Goal: Information Seeking & Learning: Compare options

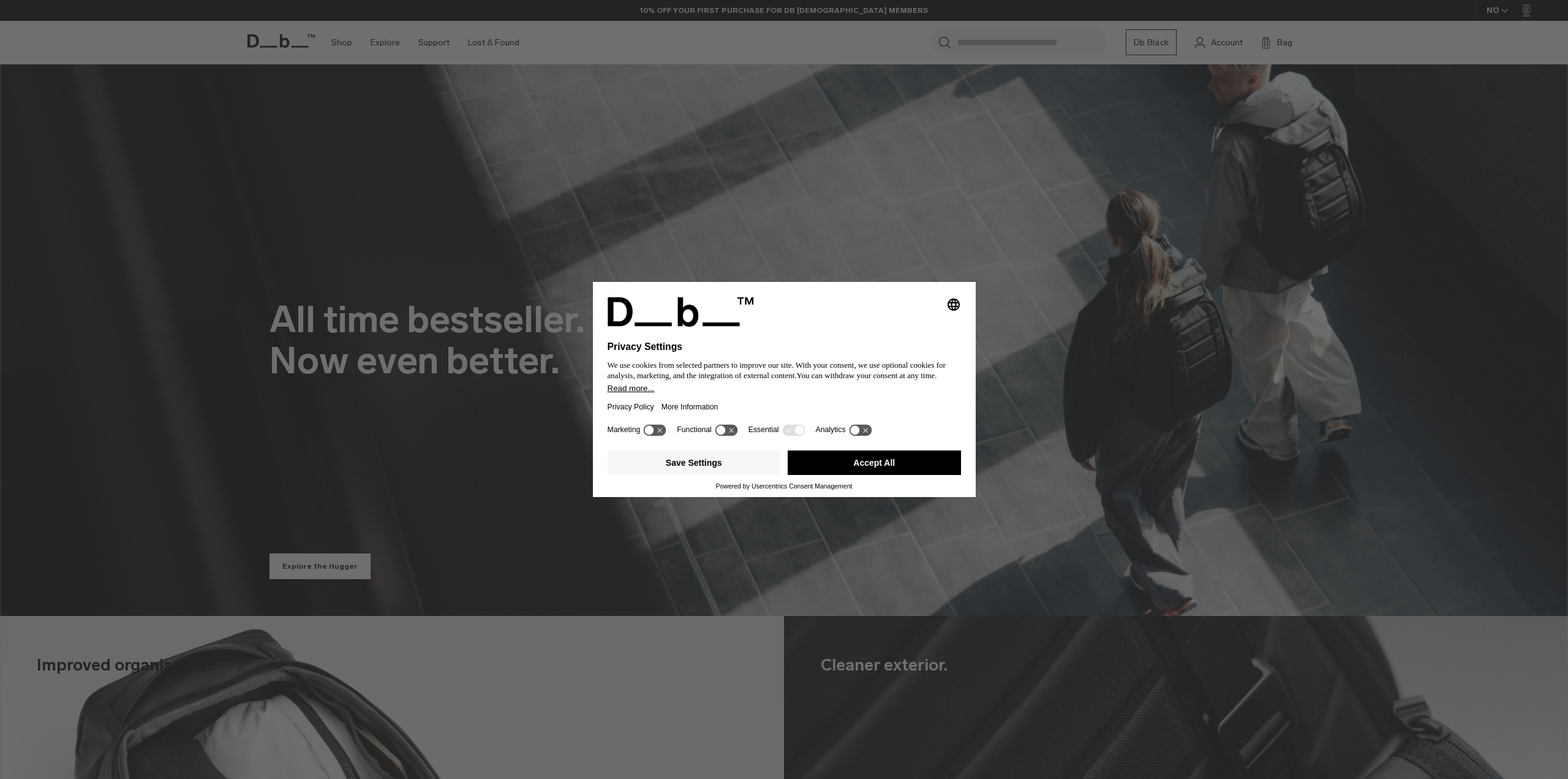
click at [925, 294] on div "Selecting an option will immediately change the language Privacy Settings We us…" at bounding box center [784, 352] width 383 height 139
click at [458, 581] on div "Selecting an option will immediately change the language Privacy Settings We us…" at bounding box center [784, 389] width 1568 height 779
click at [814, 462] on button "Accept All" at bounding box center [874, 462] width 173 height 24
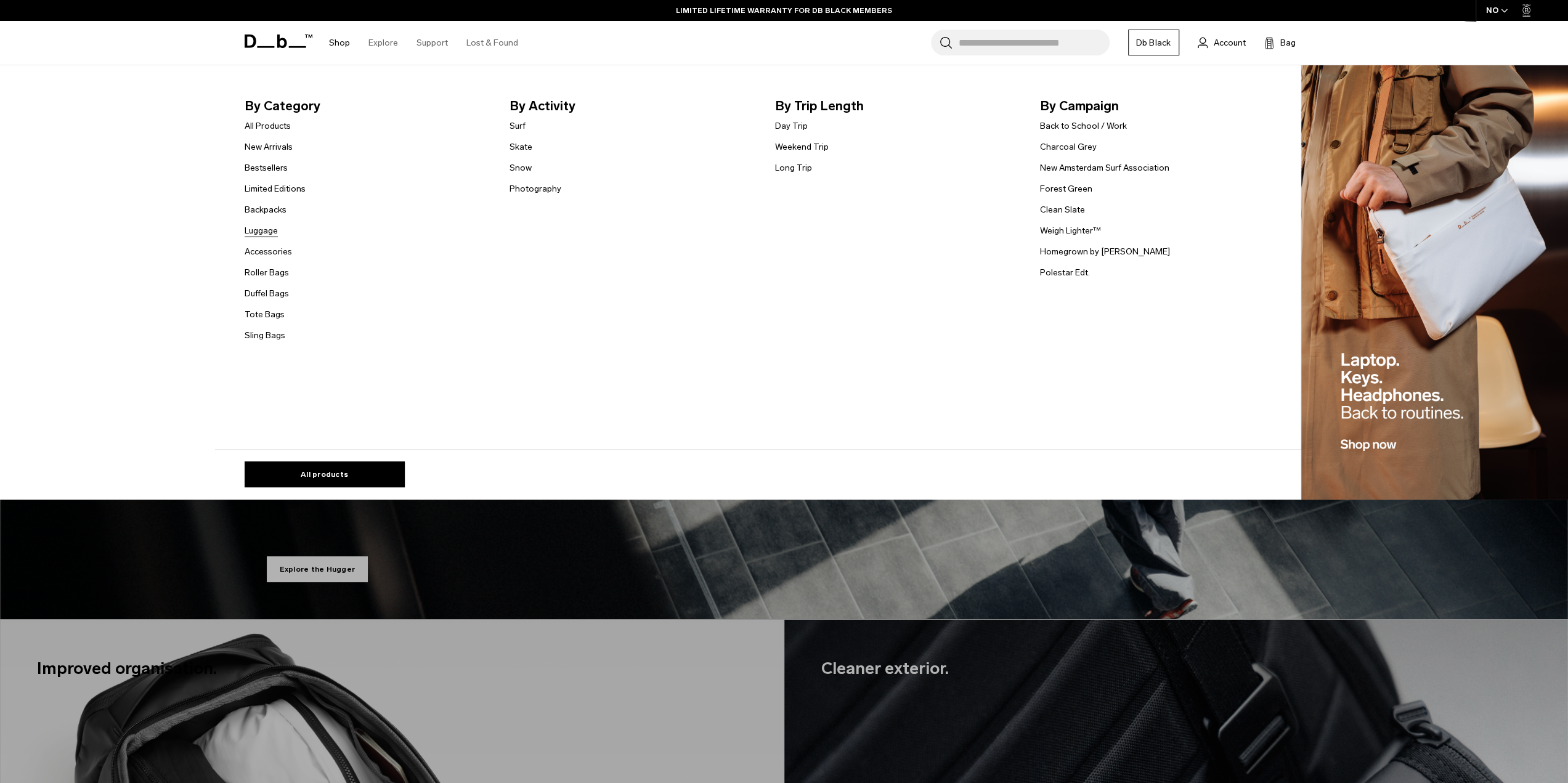
click at [268, 230] on link "Luggage" at bounding box center [261, 231] width 33 height 13
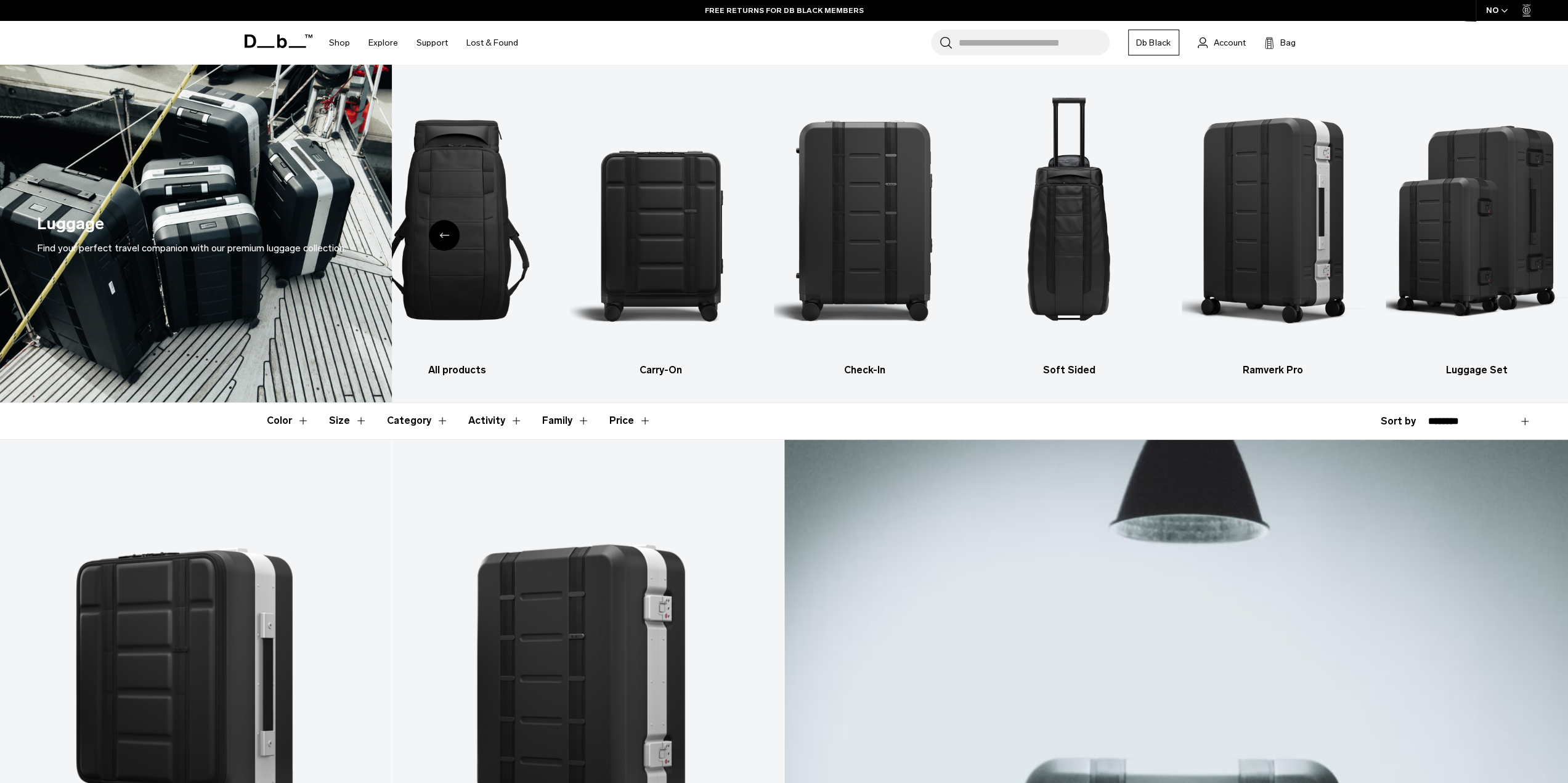
click at [1488, 13] on div "NO" at bounding box center [1497, 11] width 43 height 21
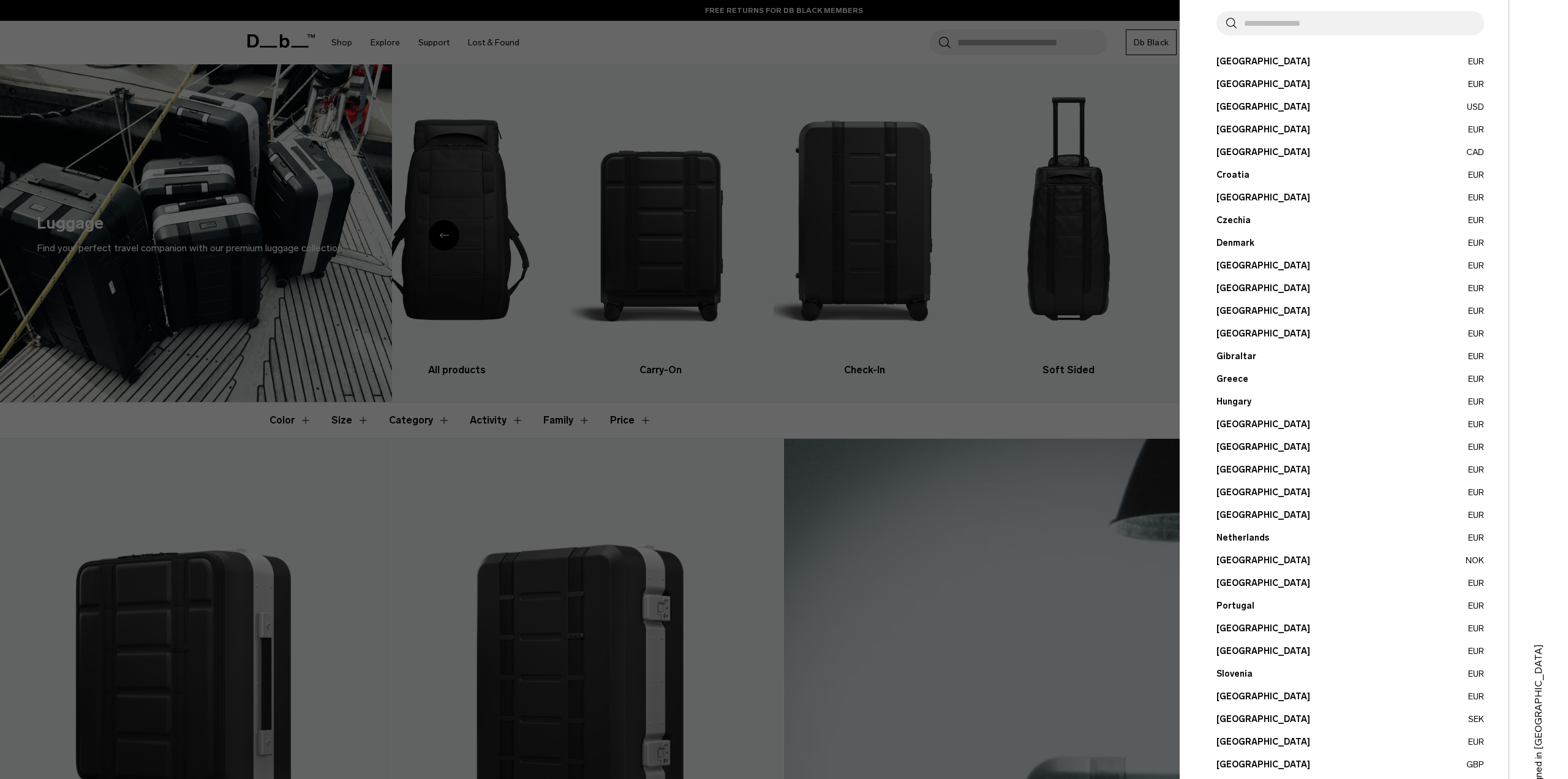
scroll to position [125, 0]
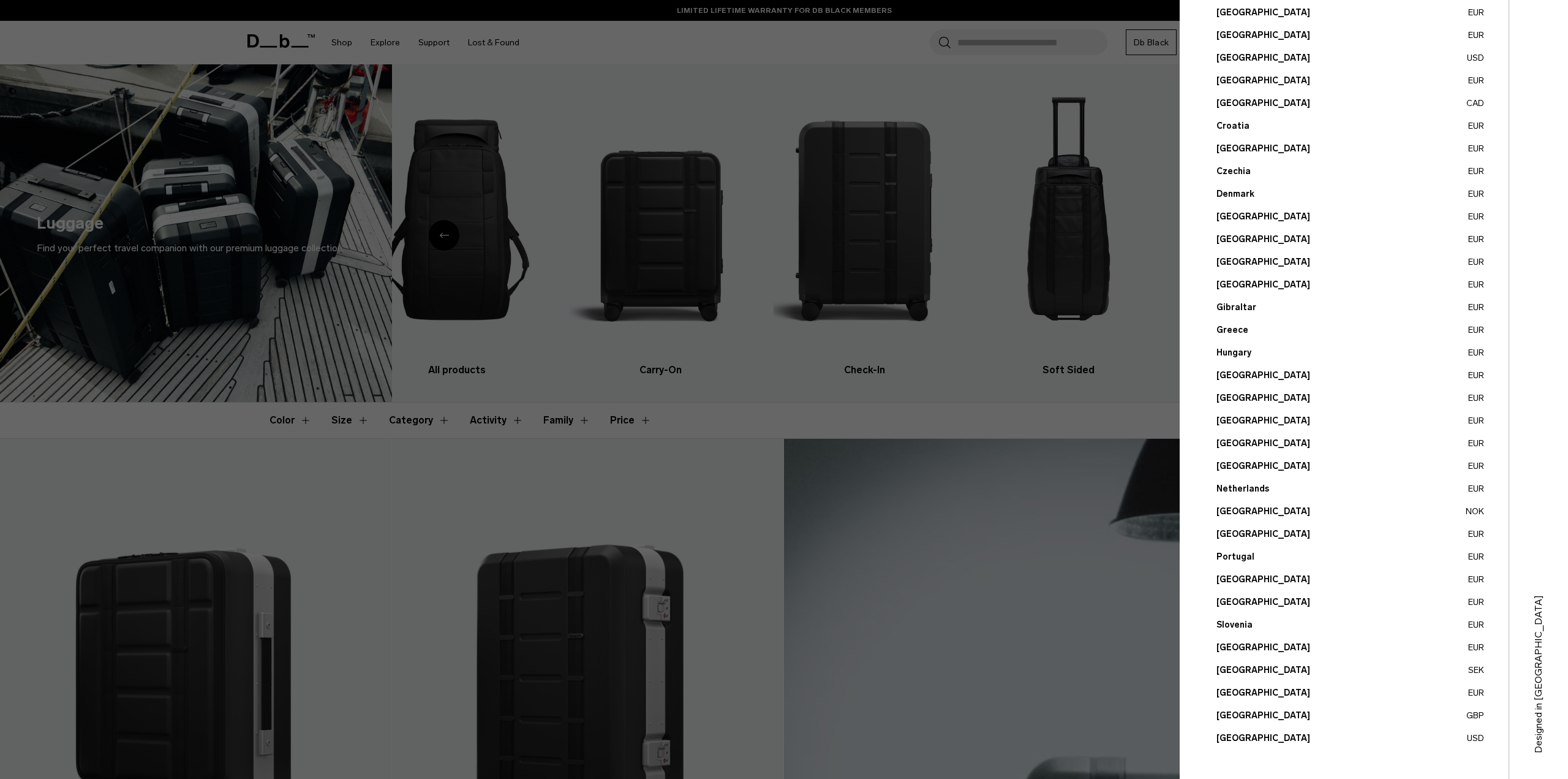
click at [1462, 736] on button "United States USD" at bounding box center [1350, 738] width 268 height 13
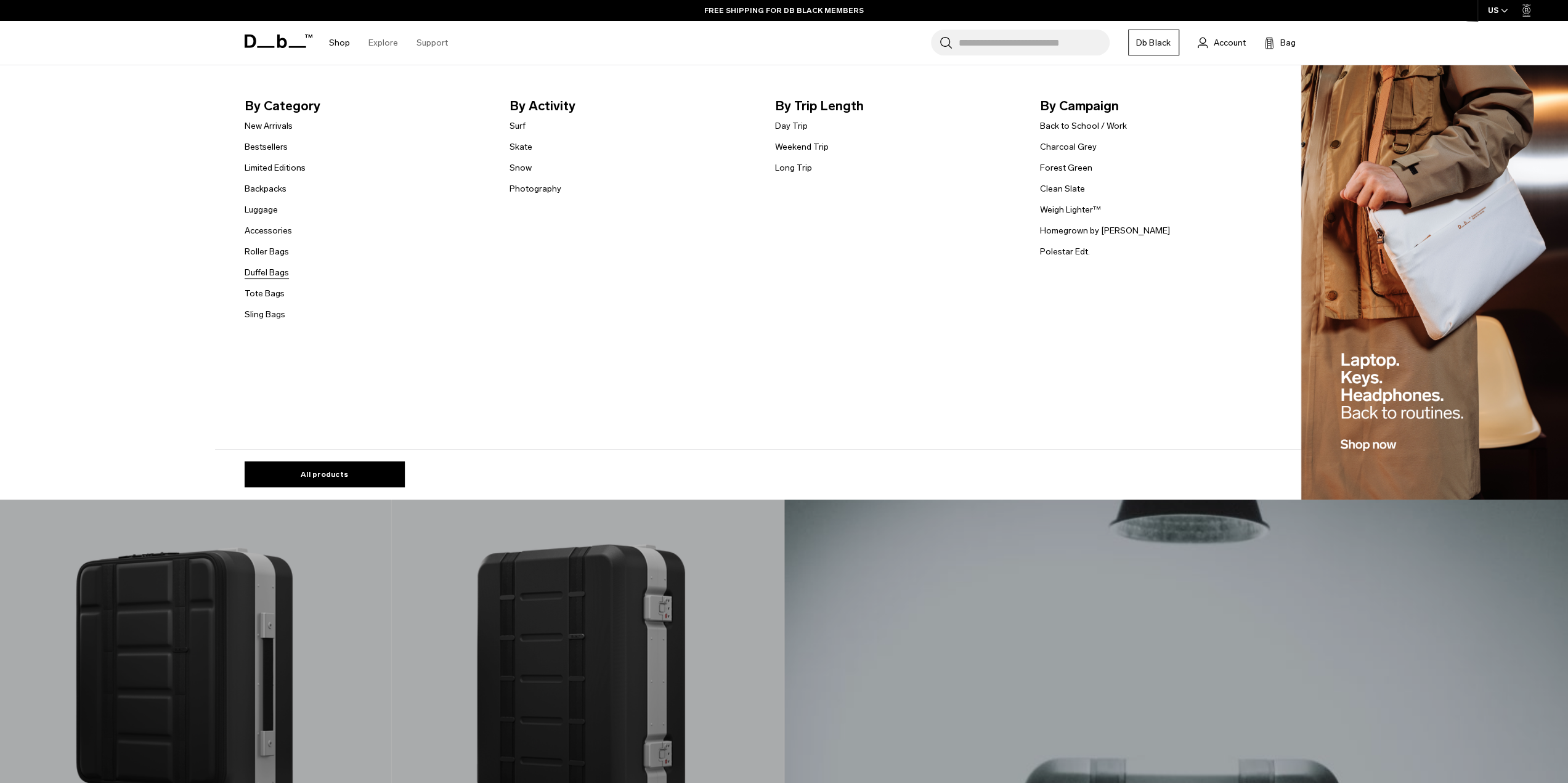
click at [279, 269] on link "Duffel Bags" at bounding box center [267, 272] width 44 height 13
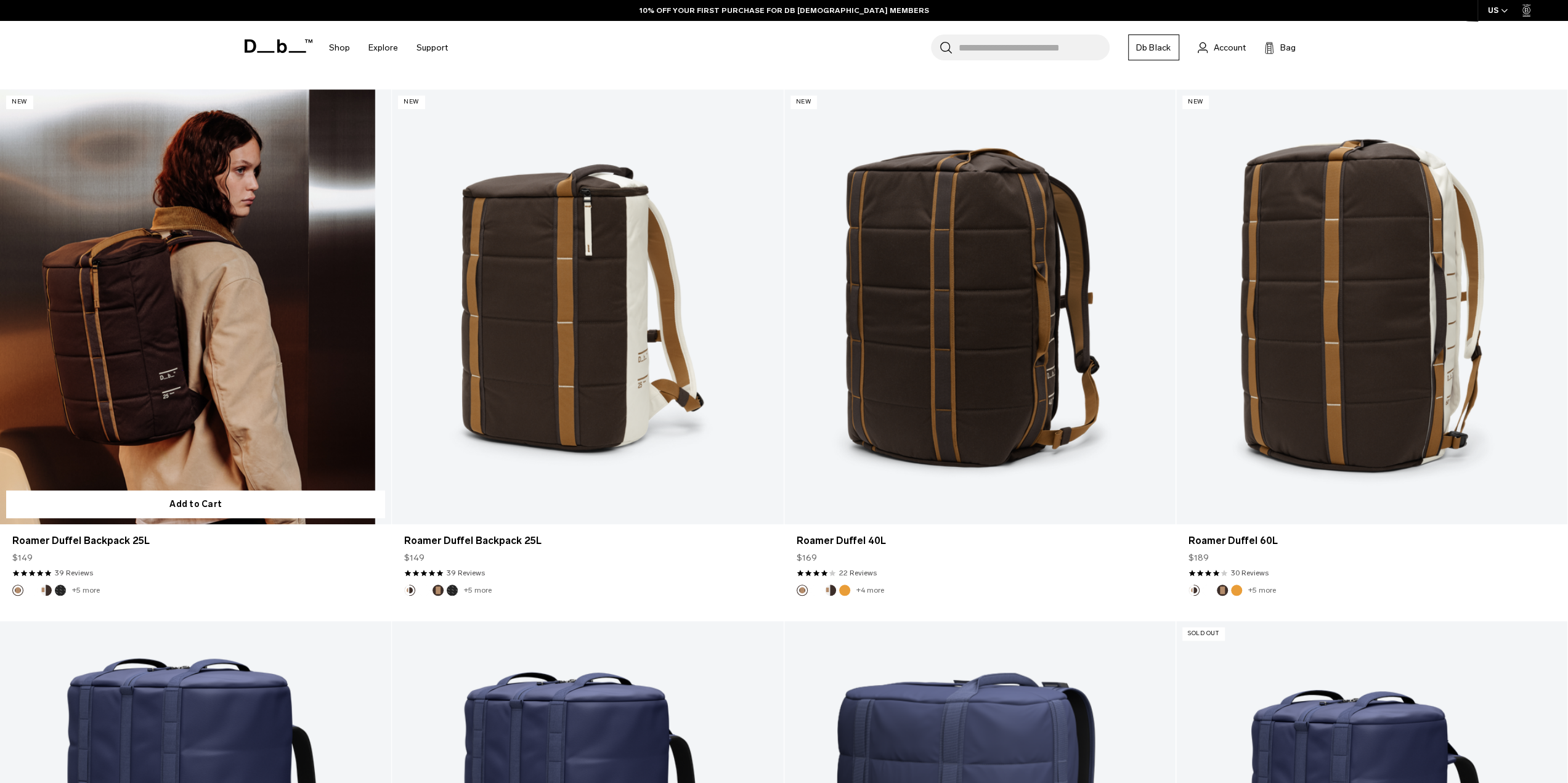
scroll to position [862, 0]
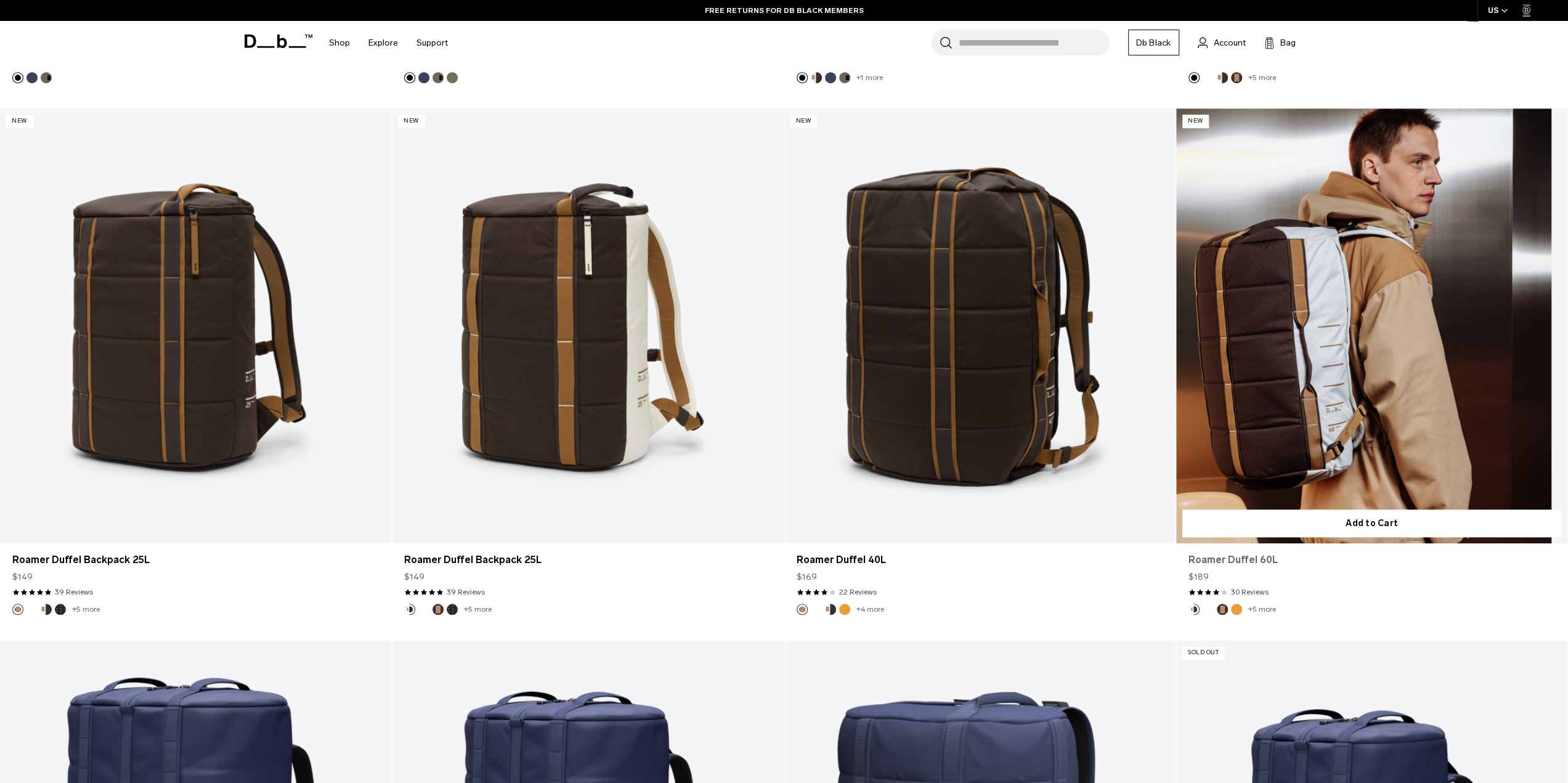
click at [1227, 562] on link "Roamer Duffel 60L" at bounding box center [1372, 560] width 367 height 15
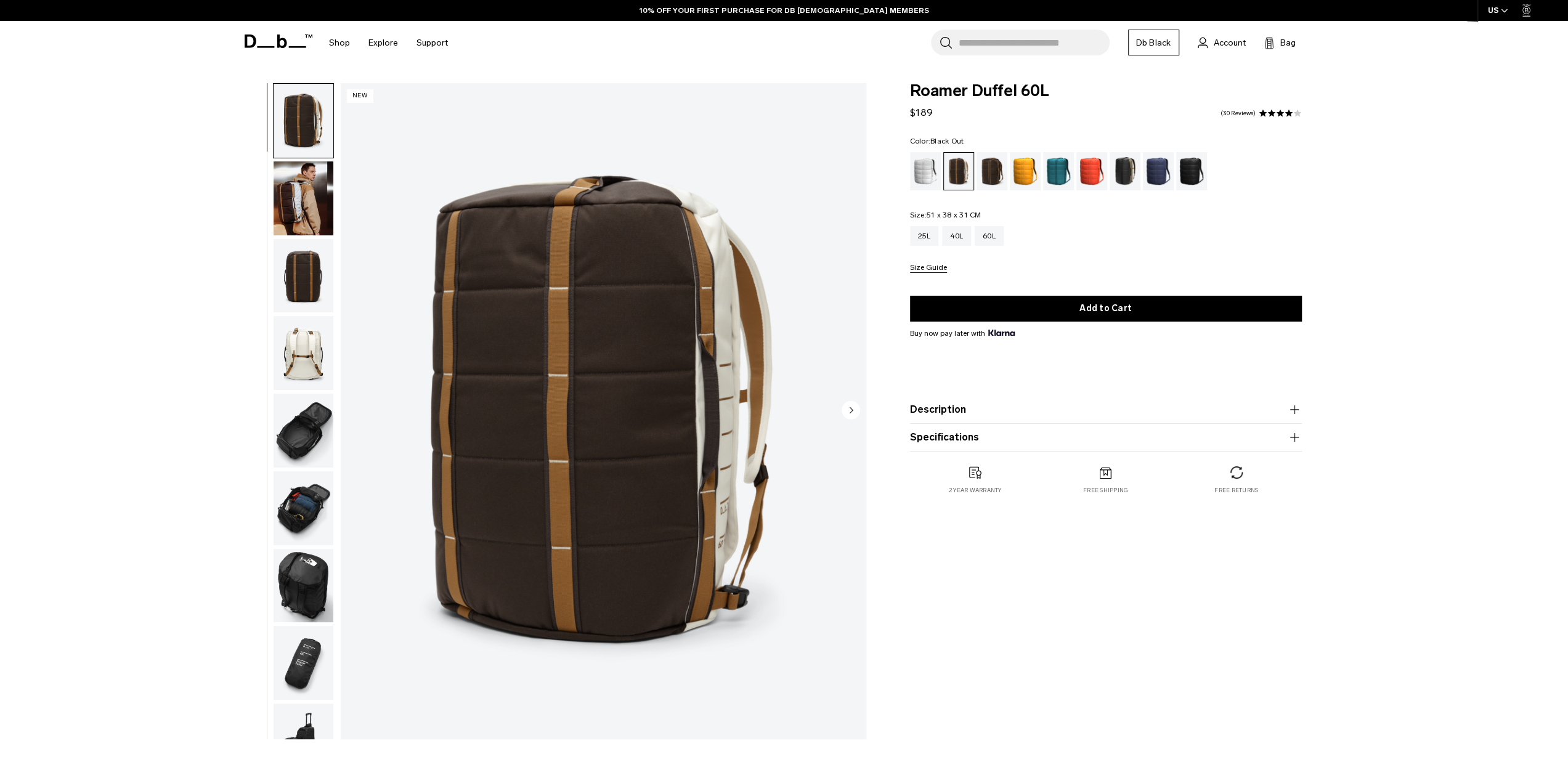
click at [1200, 172] on div "Black Out" at bounding box center [1191, 171] width 31 height 38
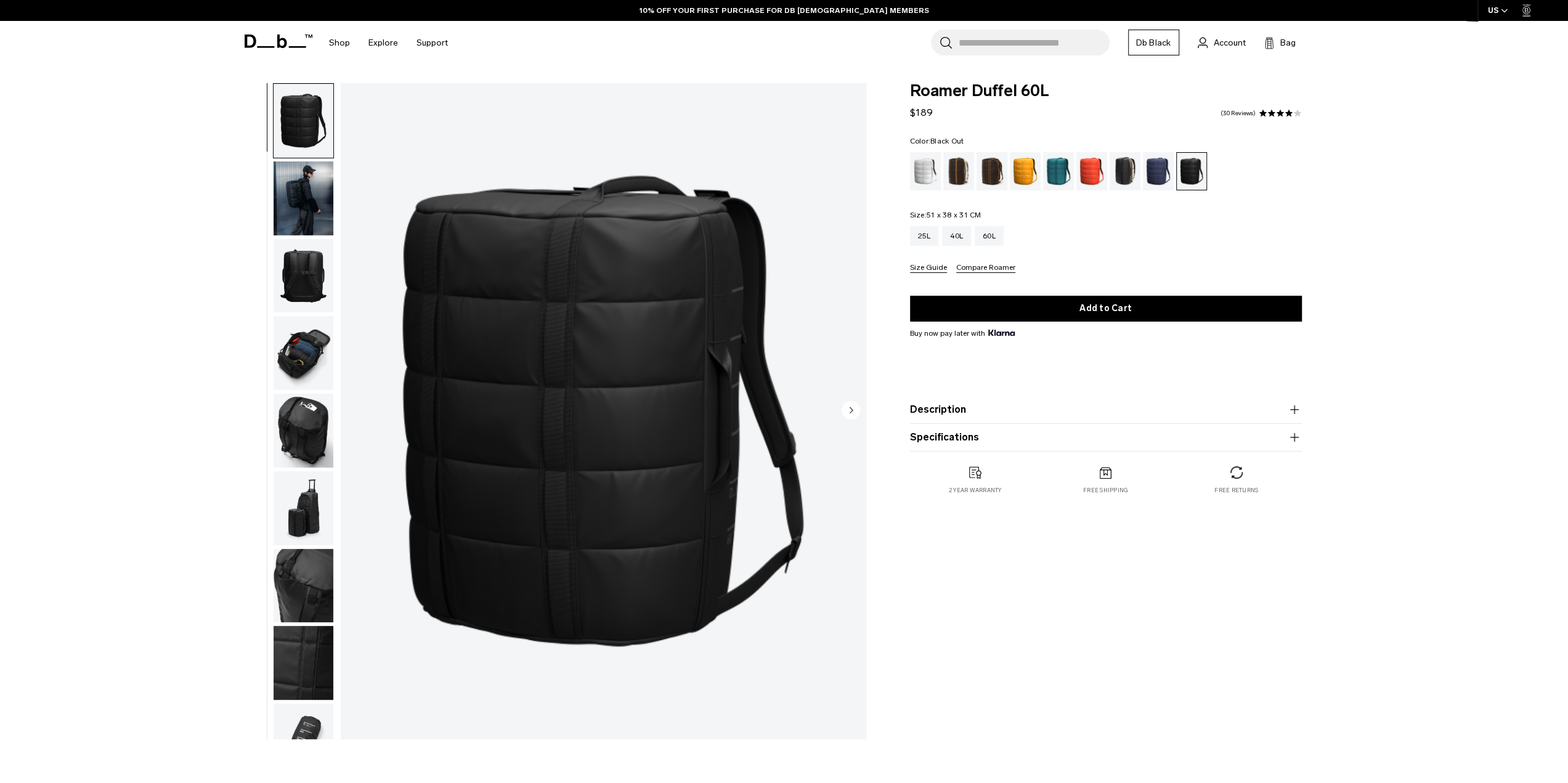
click at [308, 371] on img "button" at bounding box center [303, 353] width 60 height 74
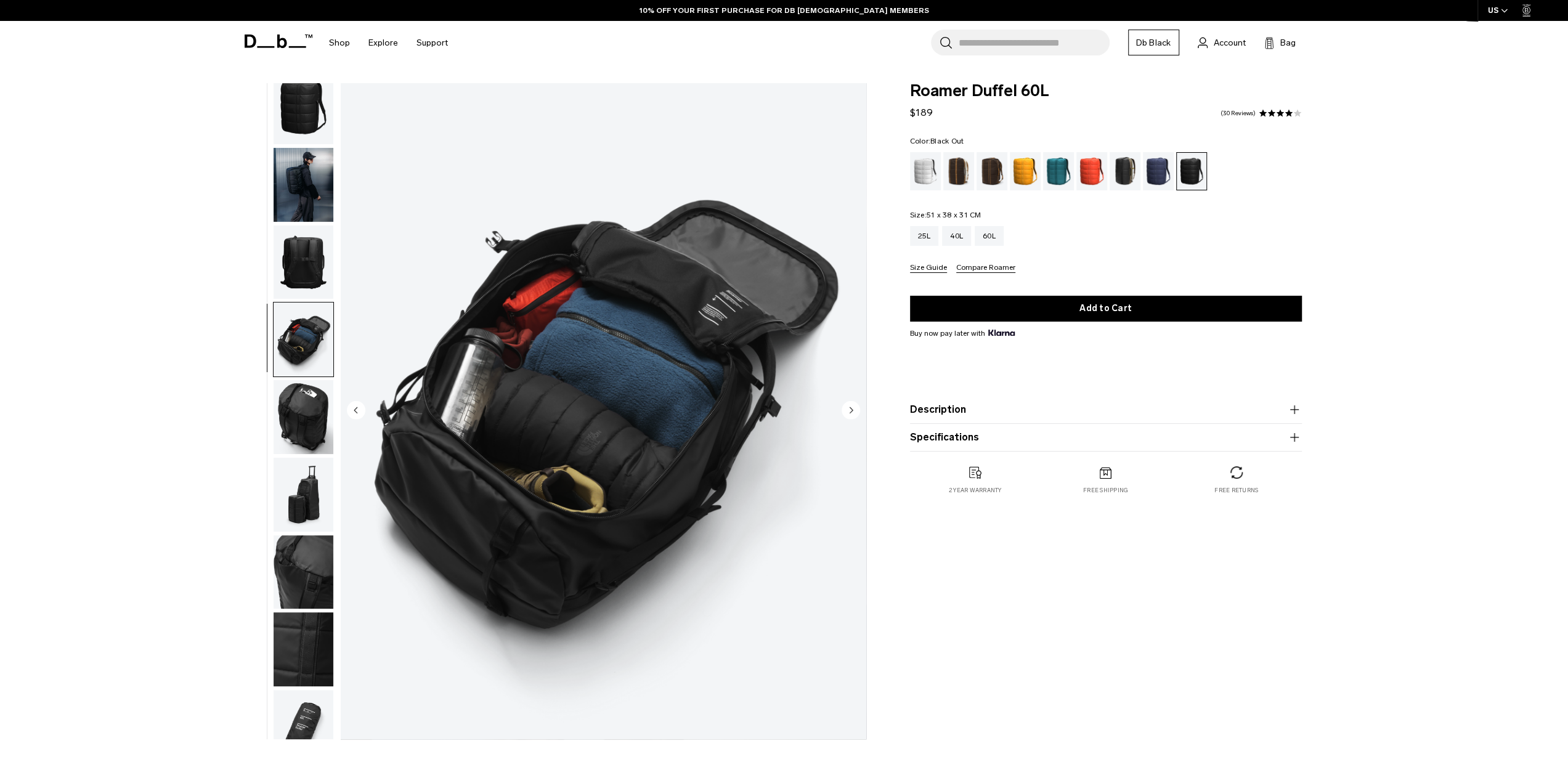
scroll to position [39, 0]
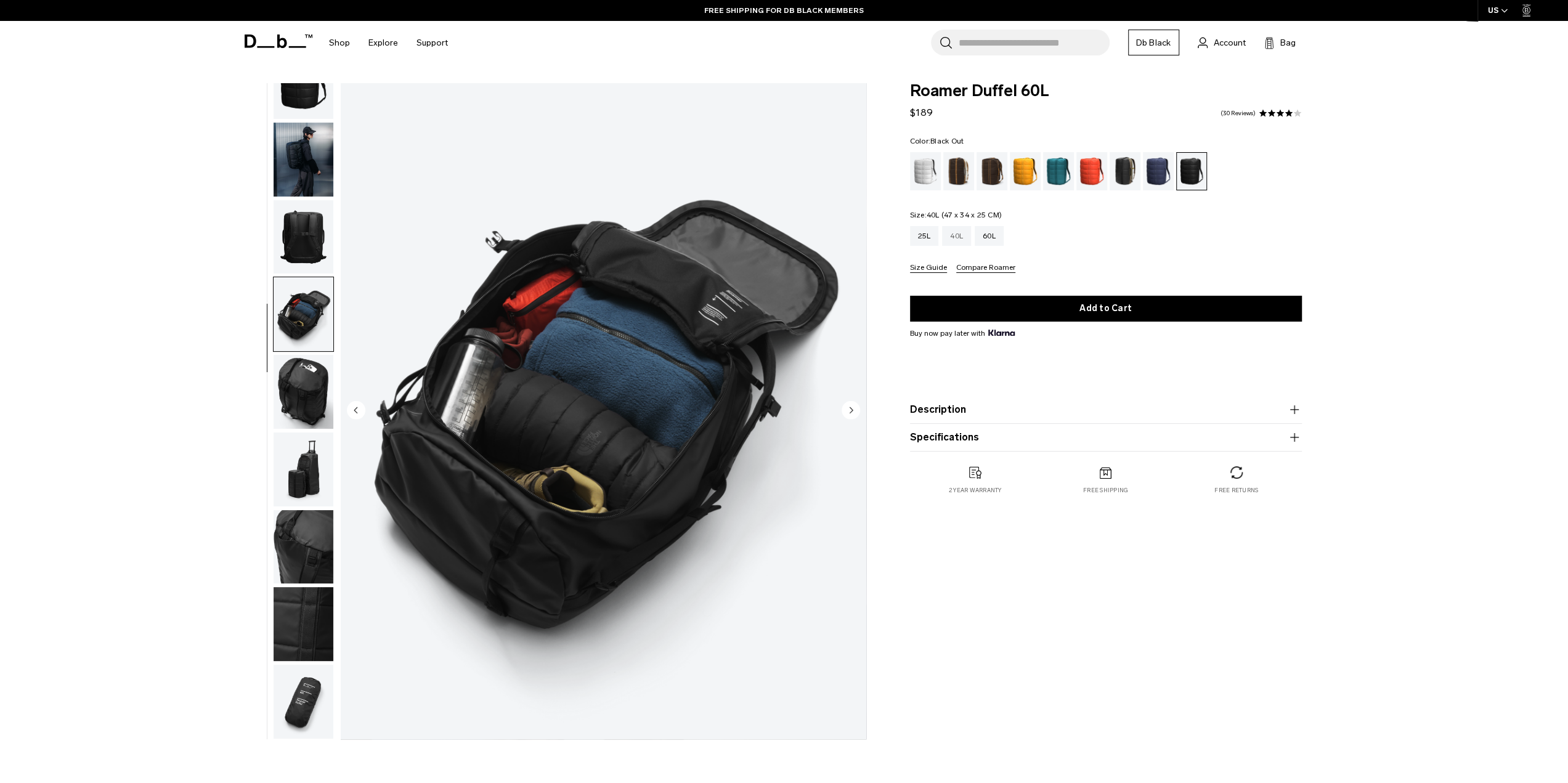
click at [960, 241] on div "40L" at bounding box center [956, 236] width 29 height 20
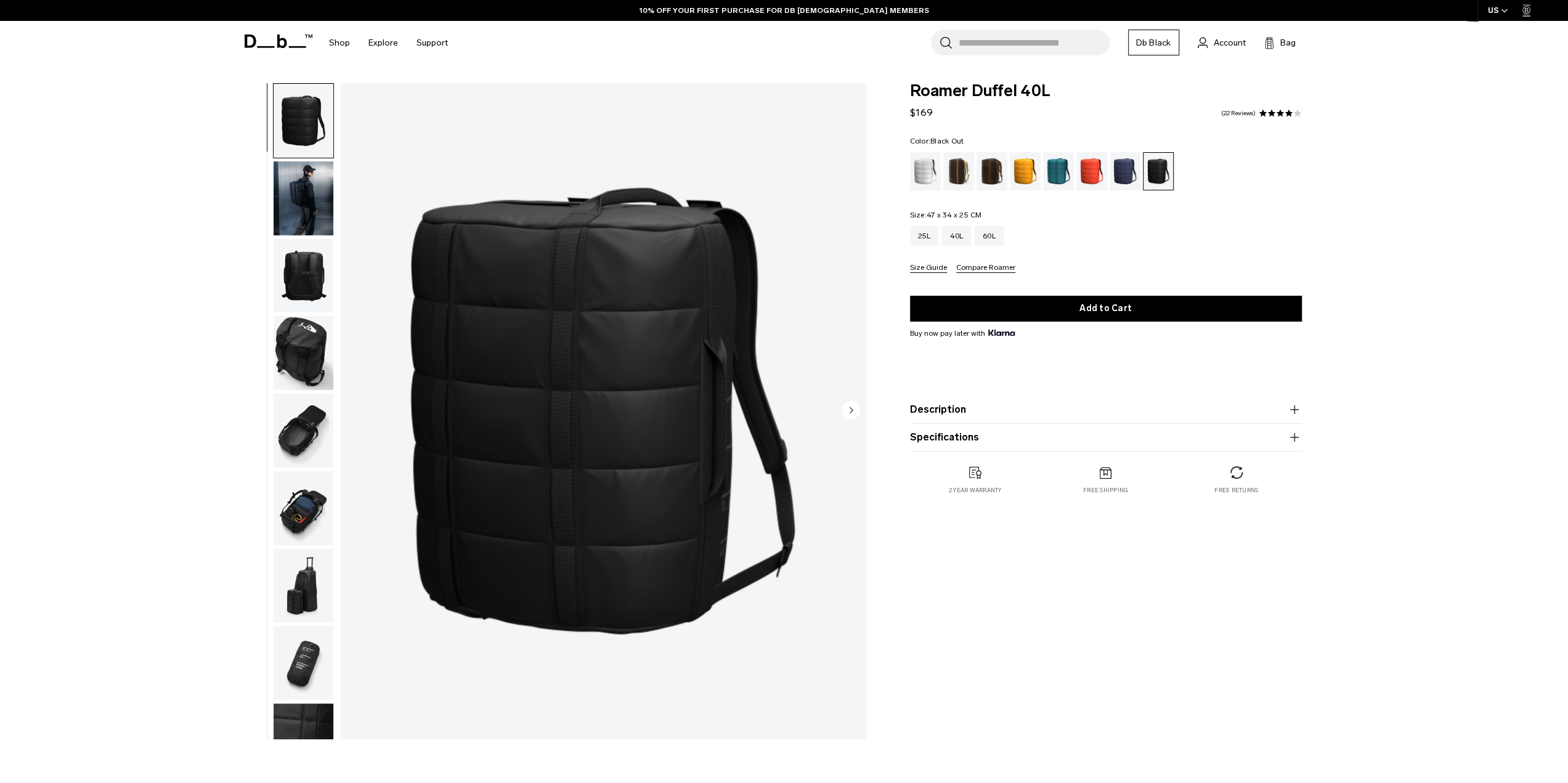
click at [297, 511] on img "button" at bounding box center [303, 508] width 60 height 74
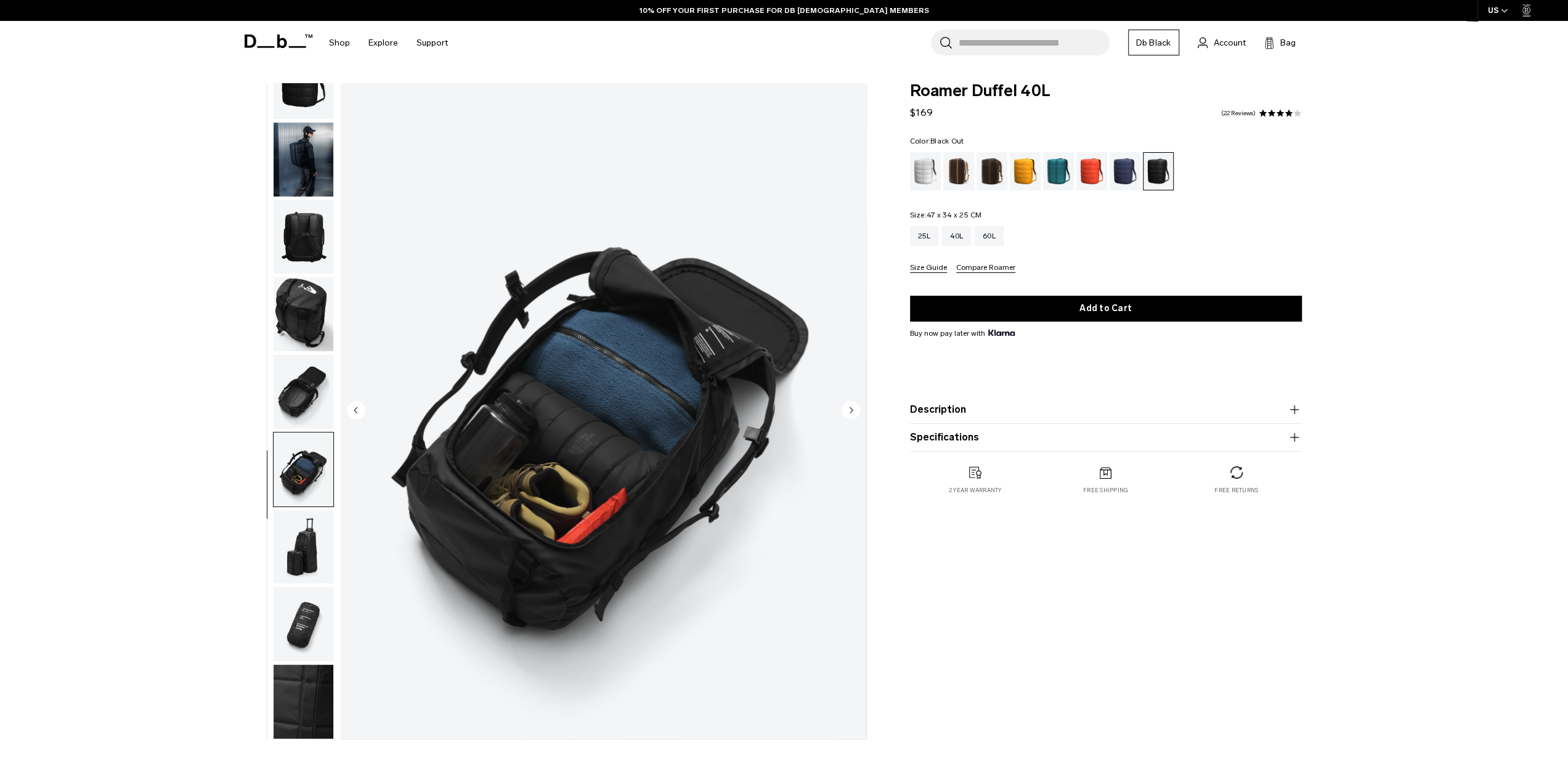
scroll to position [39, 0]
click at [921, 164] on div "White Out" at bounding box center [925, 171] width 31 height 38
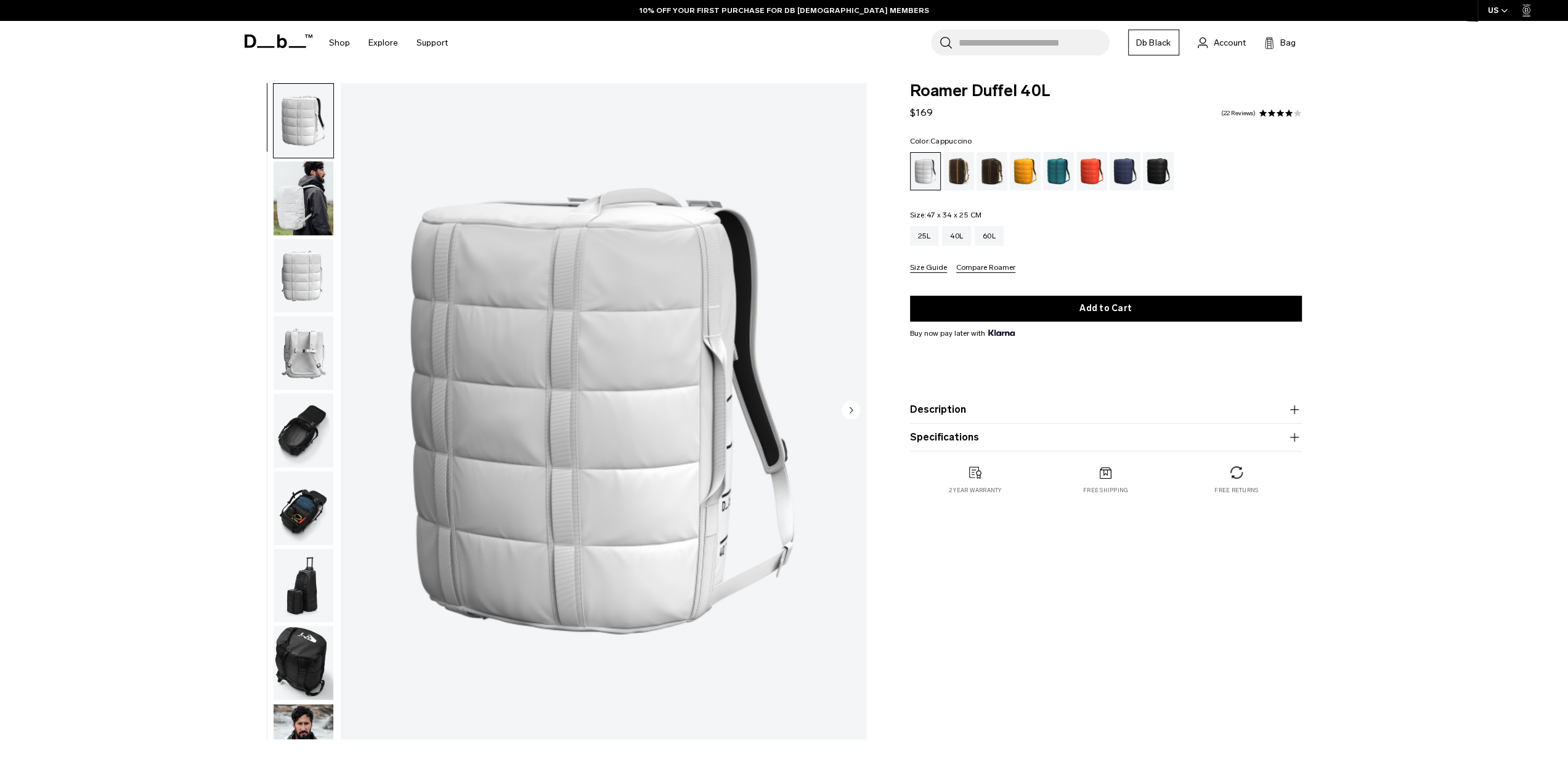
click at [951, 182] on div "Cappuccino" at bounding box center [958, 171] width 31 height 38
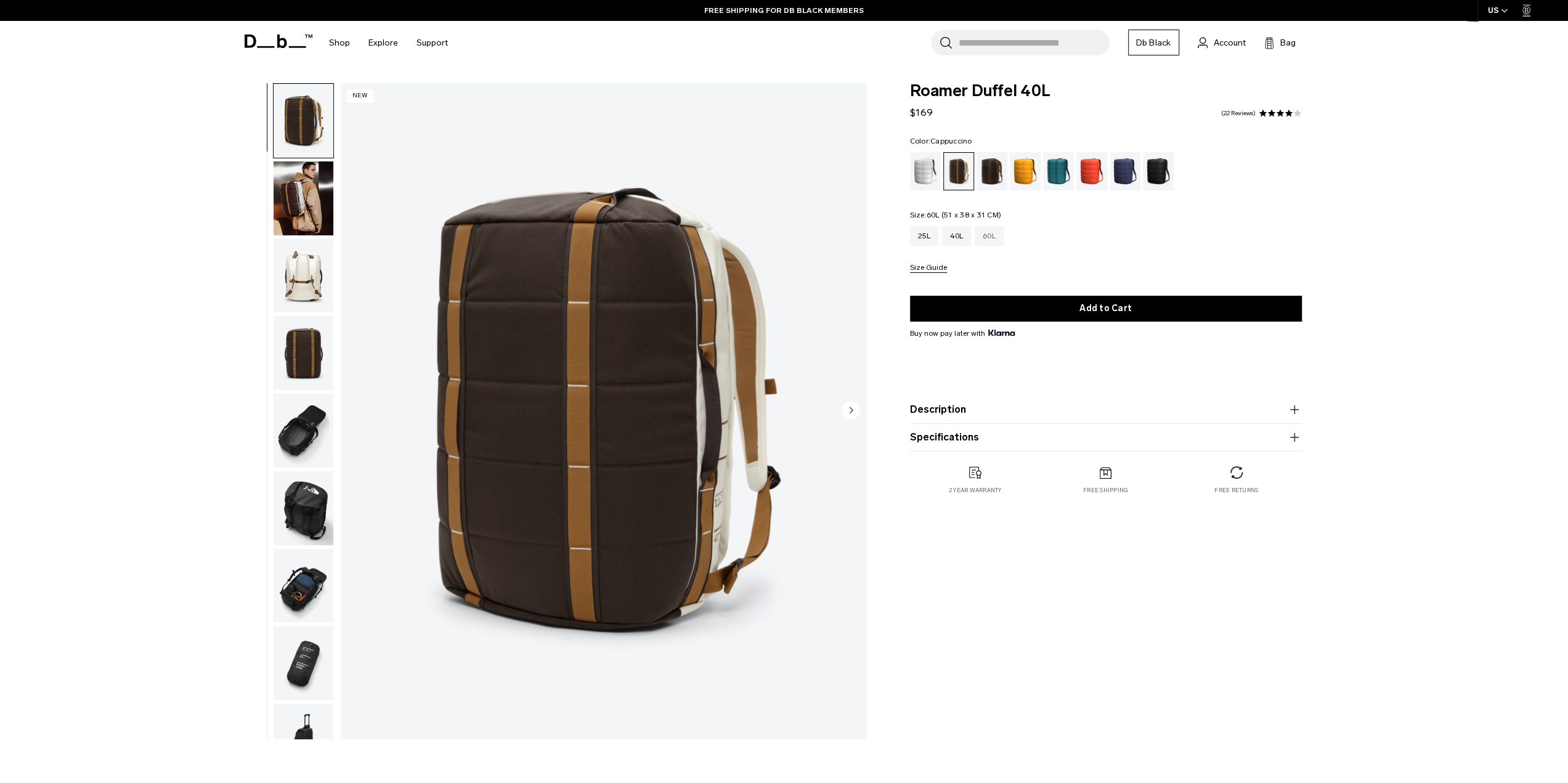
click at [993, 236] on div "60L" at bounding box center [989, 236] width 29 height 20
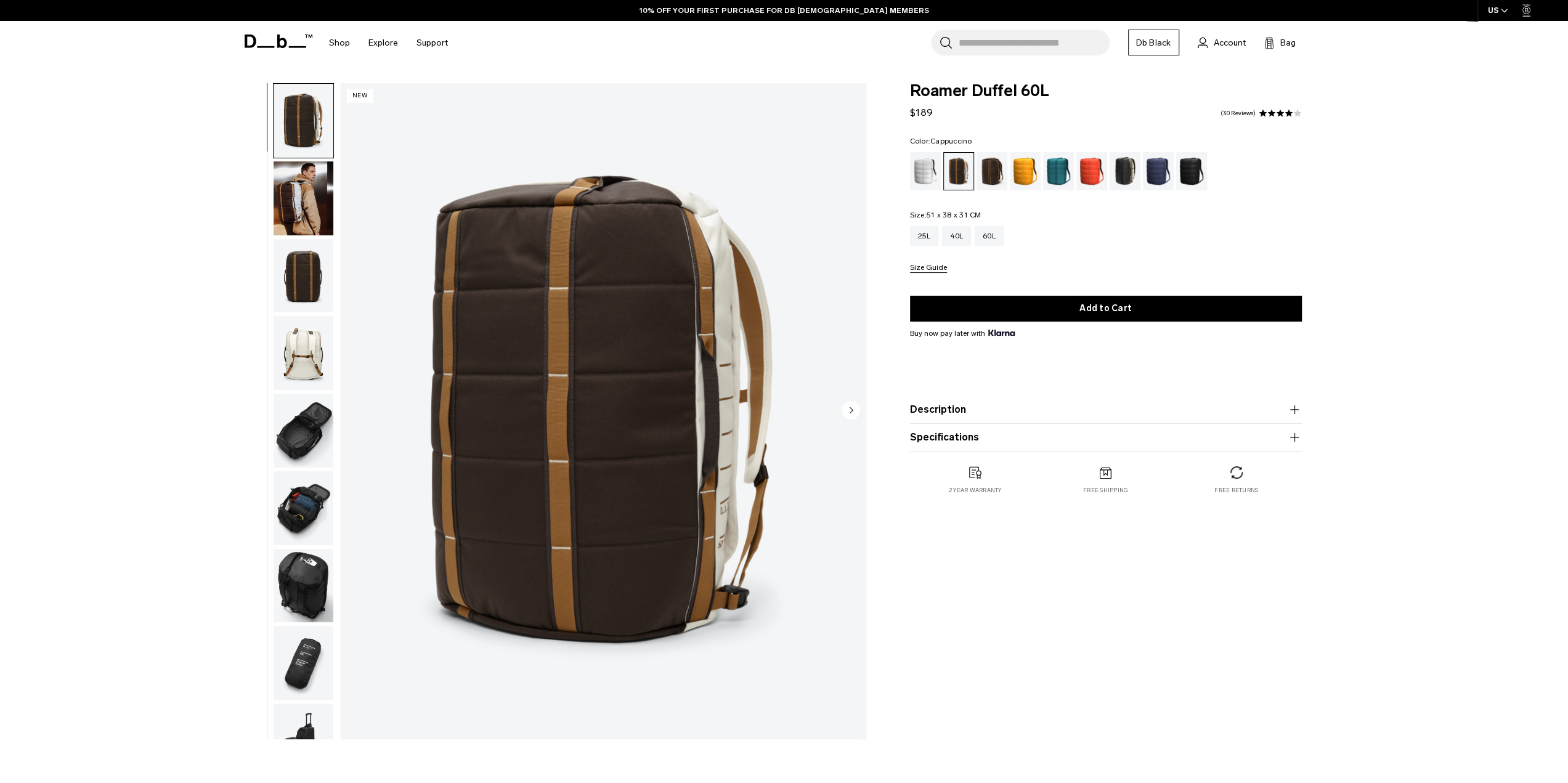
click at [312, 379] on img "button" at bounding box center [303, 353] width 60 height 74
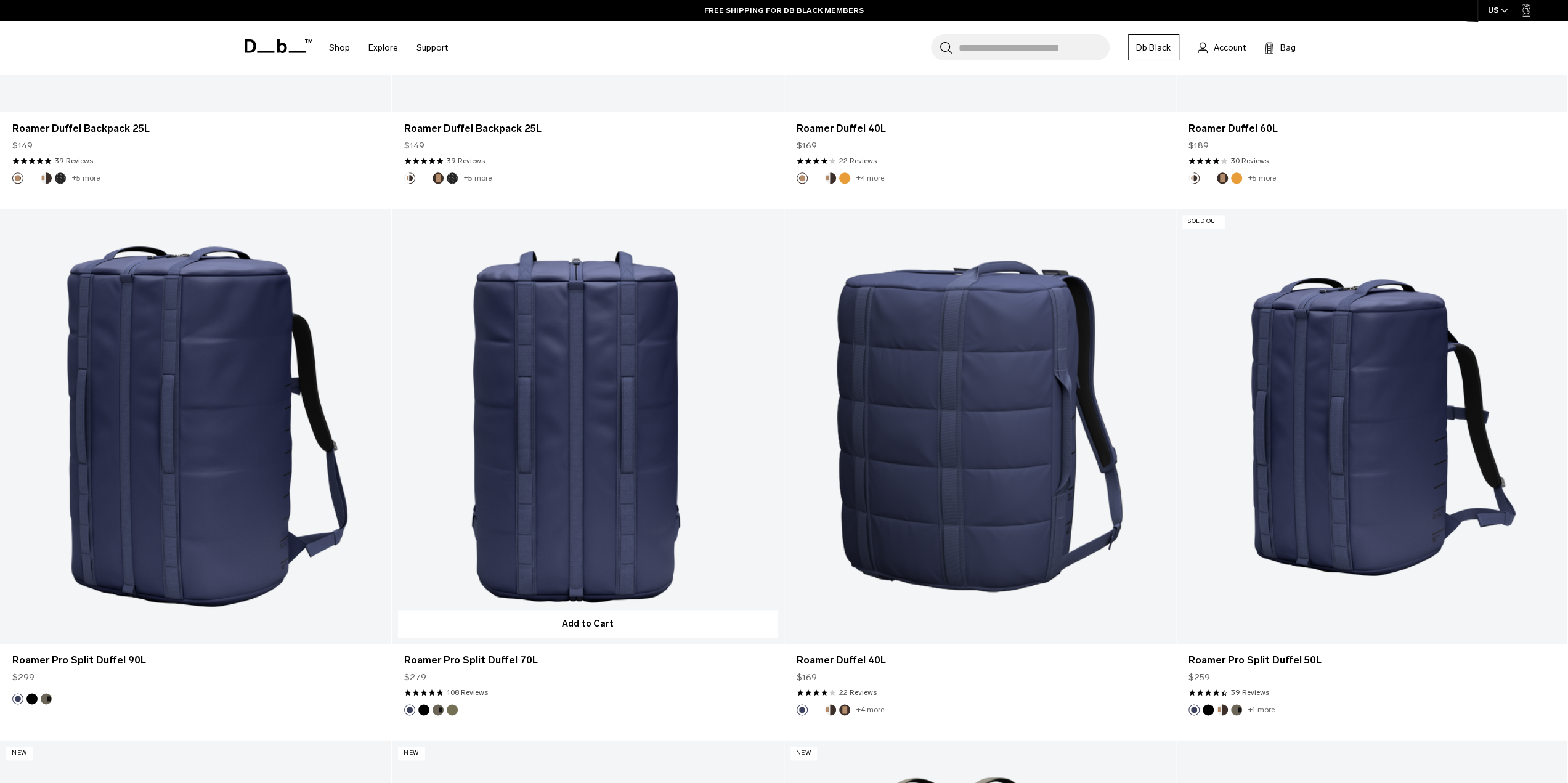
scroll to position [1355, 0]
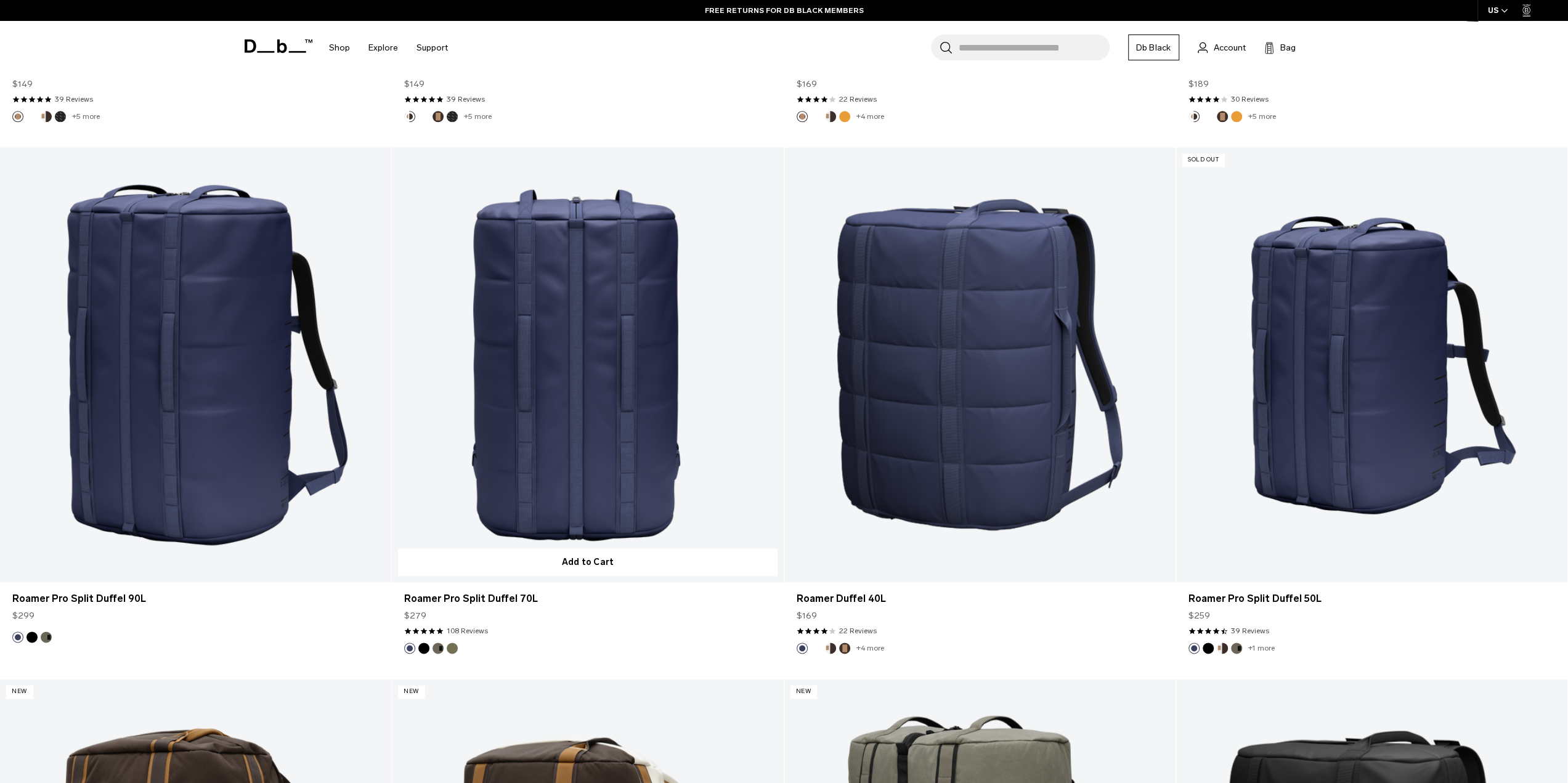
click at [568, 404] on link "Roamer Pro Split Duffel 70L" at bounding box center [588, 365] width 391 height 435
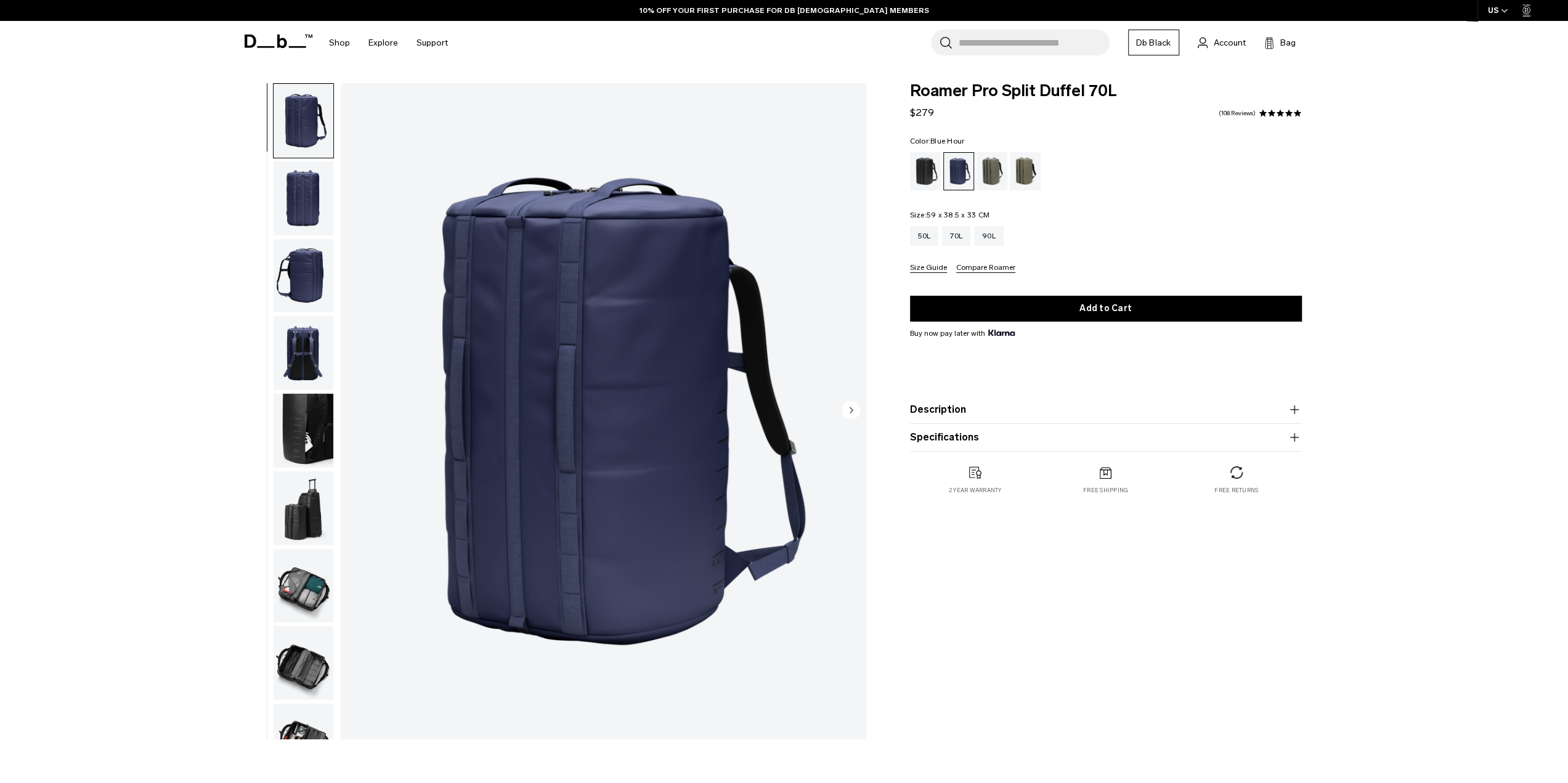
click at [303, 505] on img "button" at bounding box center [303, 508] width 60 height 74
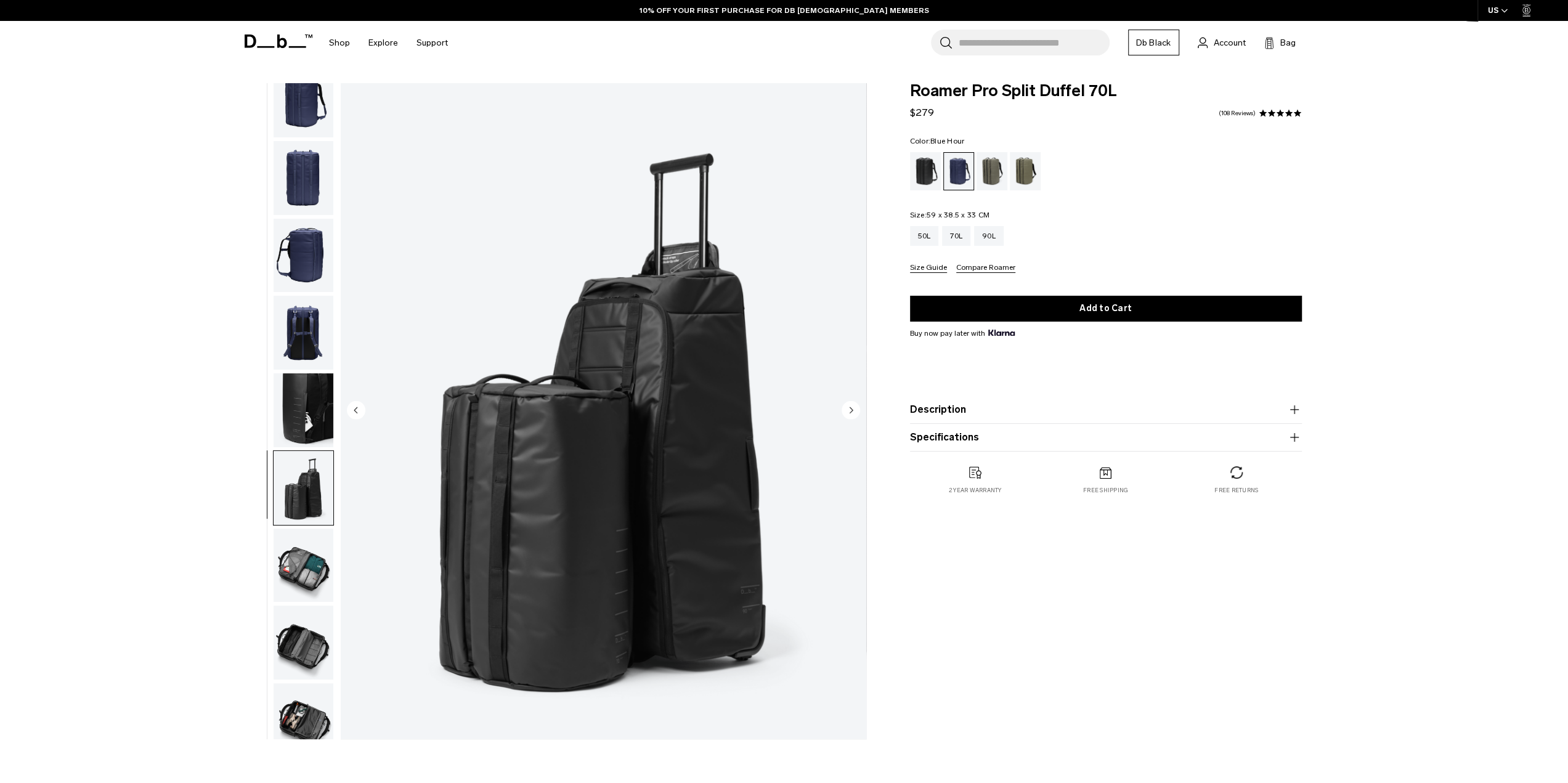
scroll to position [39, 0]
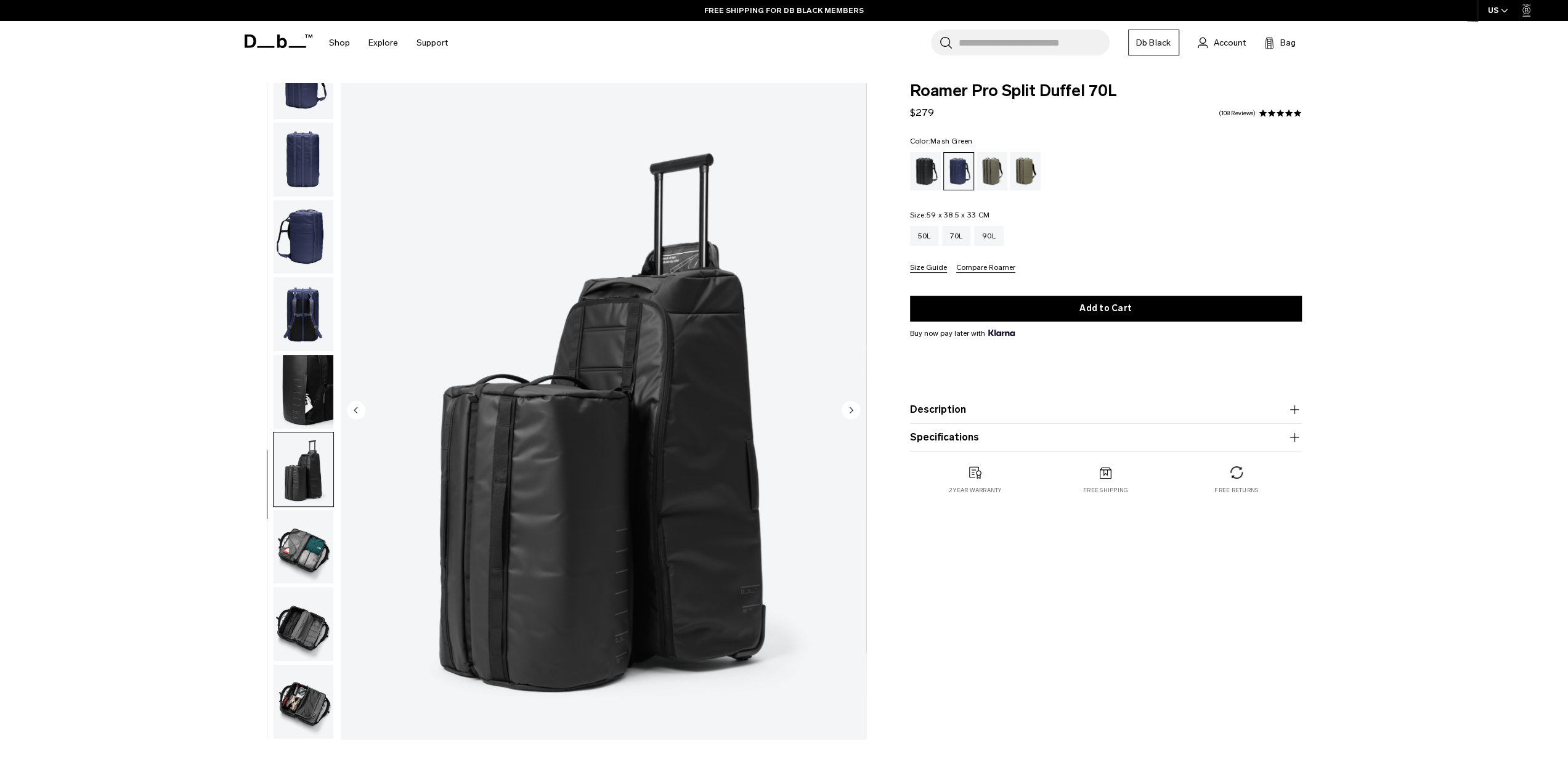
click at [1015, 166] on div "Mash Green" at bounding box center [1025, 171] width 31 height 38
click at [1017, 168] on div "Mash Green" at bounding box center [1025, 171] width 31 height 38
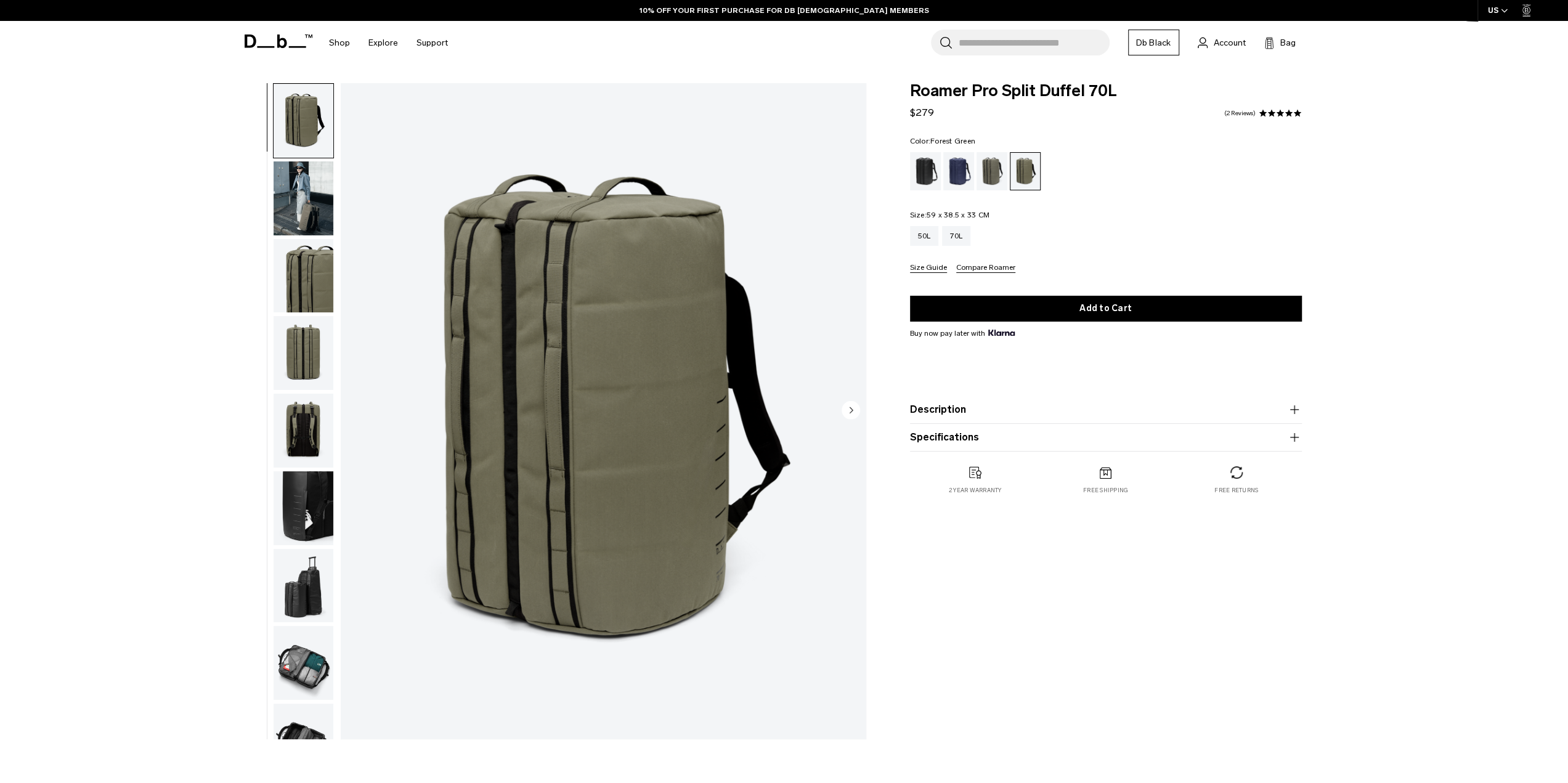
click at [997, 166] on div "Forest Green" at bounding box center [992, 171] width 31 height 38
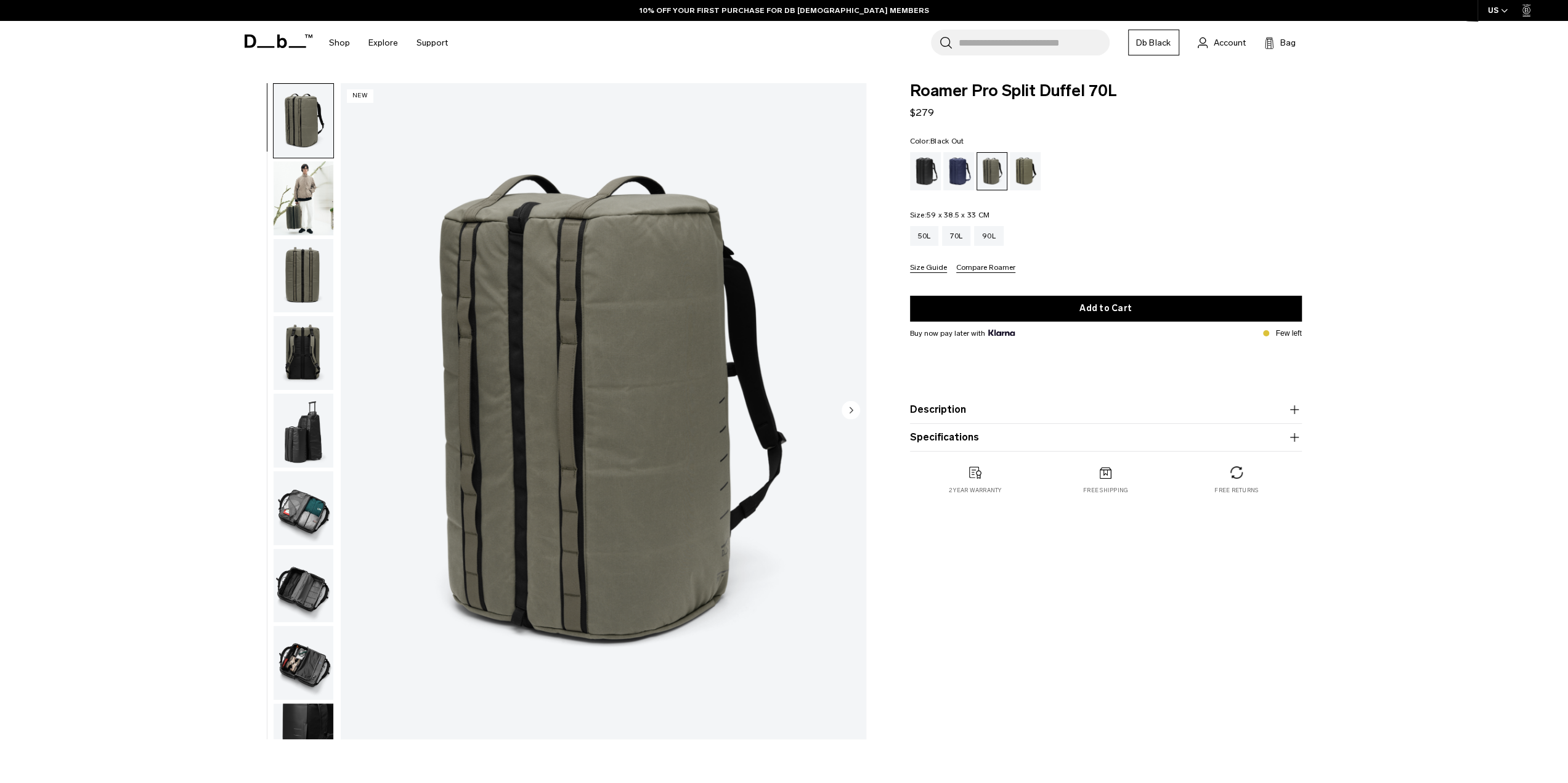
click at [919, 170] on div "Black Out" at bounding box center [925, 171] width 31 height 38
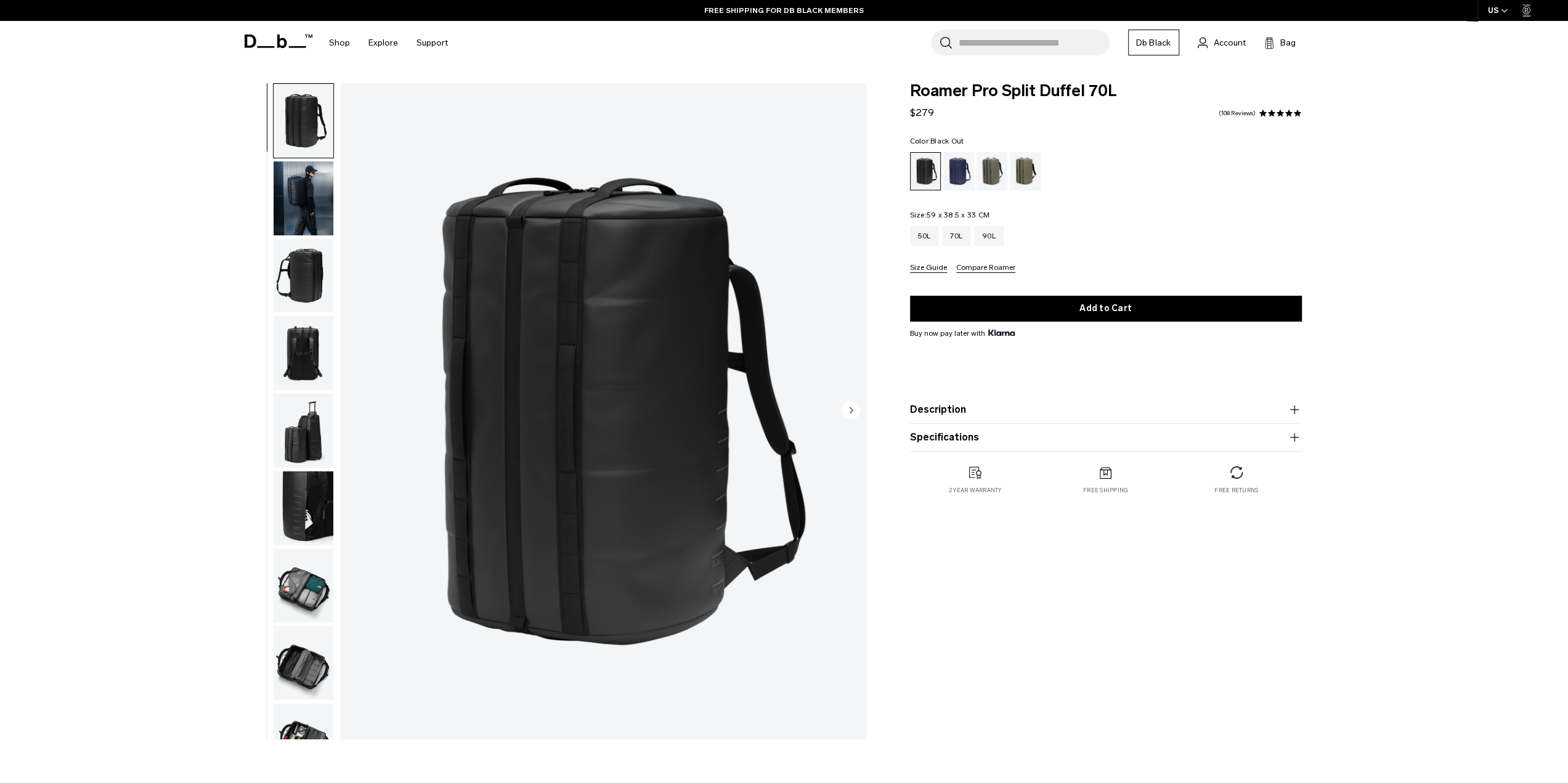
click at [306, 194] on img "button" at bounding box center [303, 198] width 60 height 74
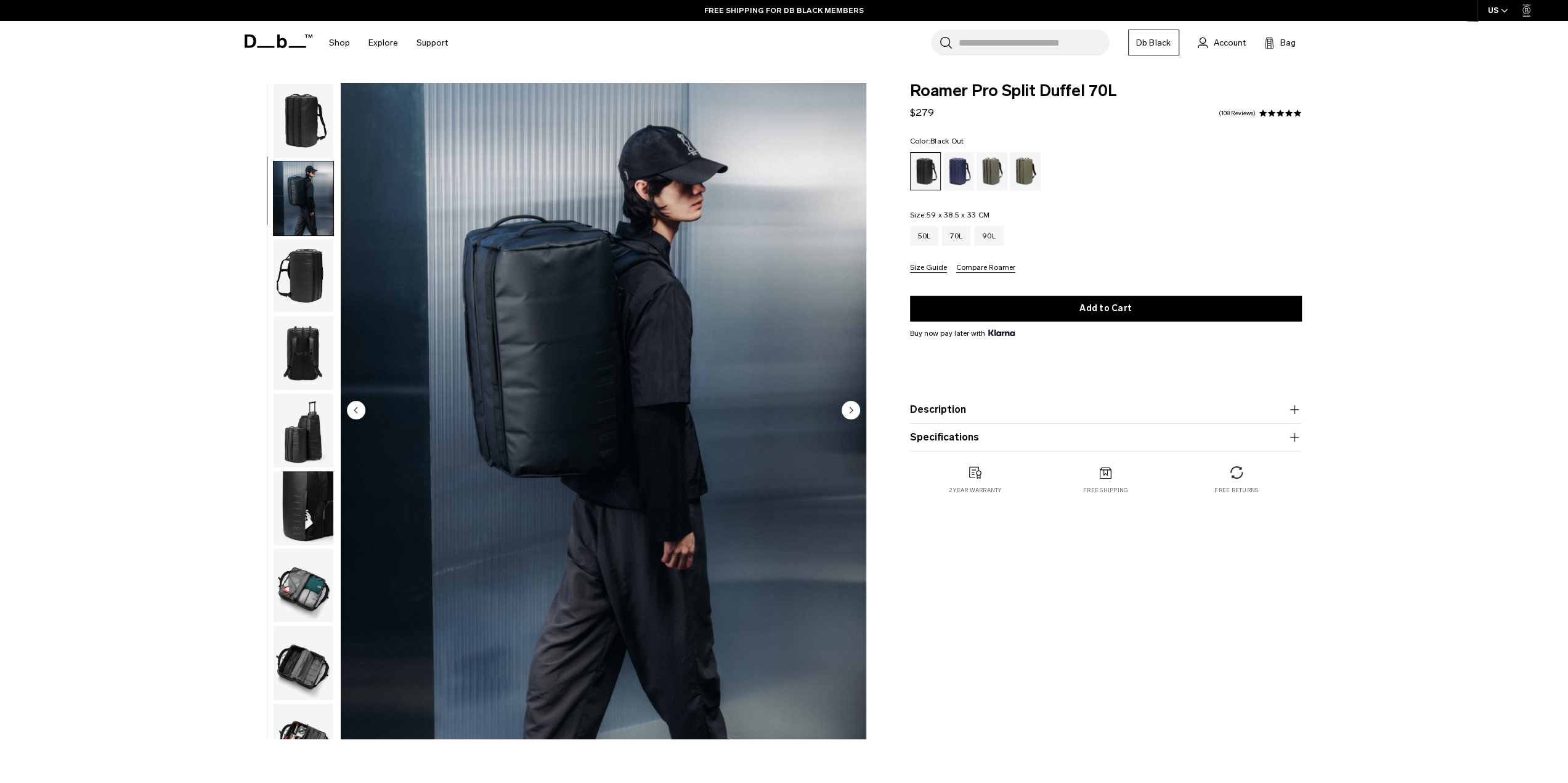
scroll to position [39, 0]
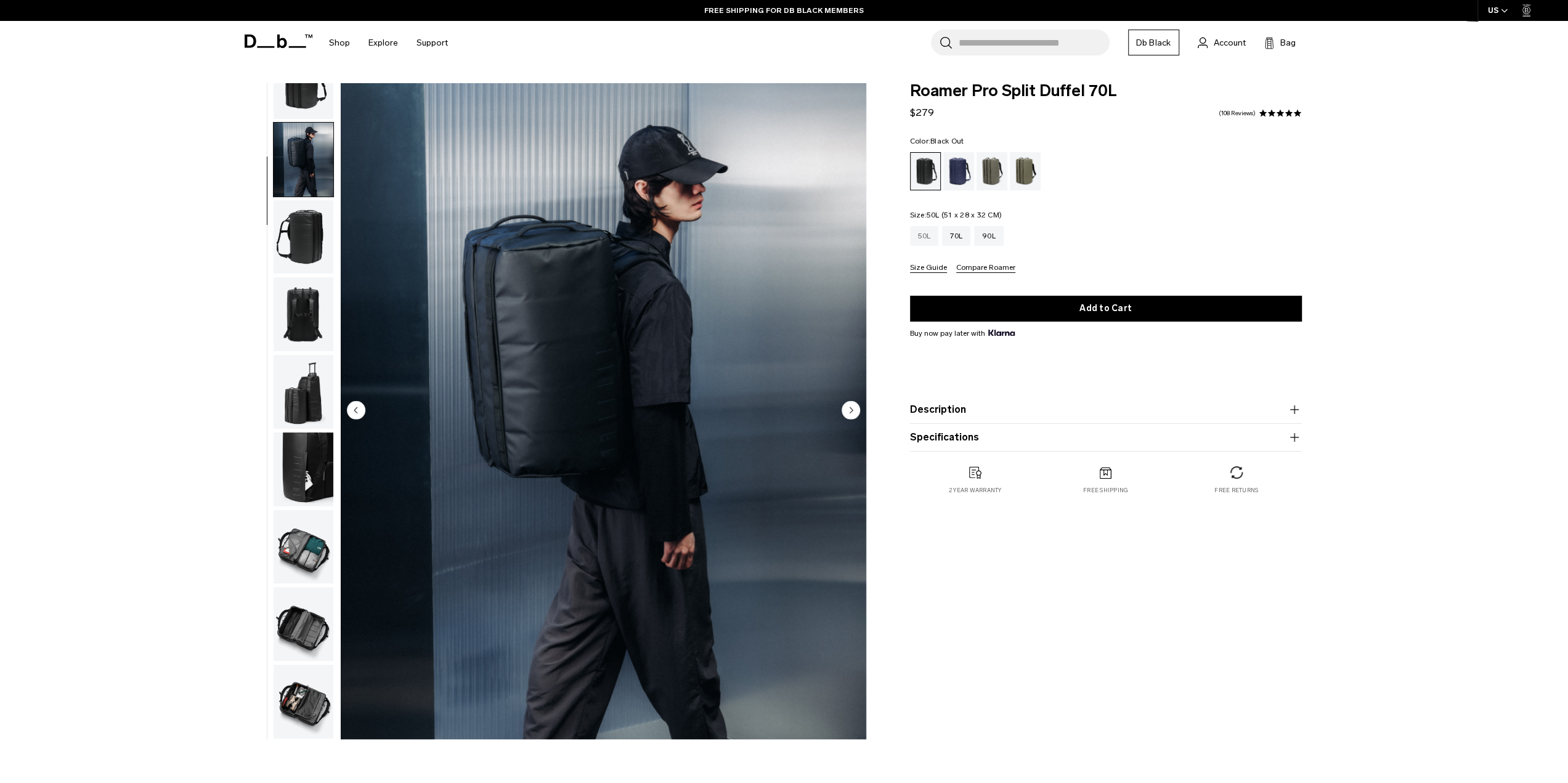
click at [918, 239] on div "50L" at bounding box center [925, 236] width 29 height 20
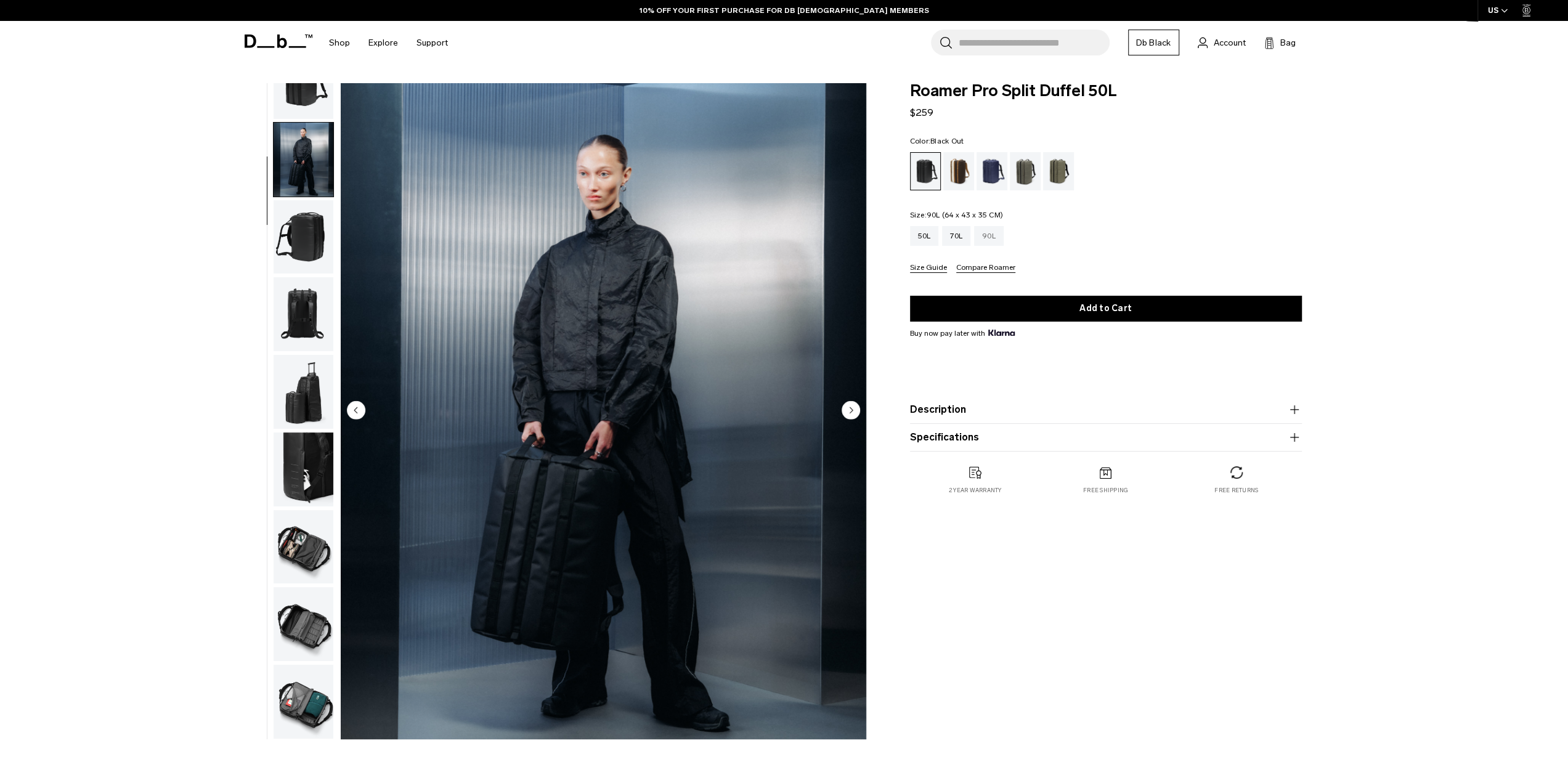
click at [983, 241] on div "90L" at bounding box center [989, 236] width 30 height 20
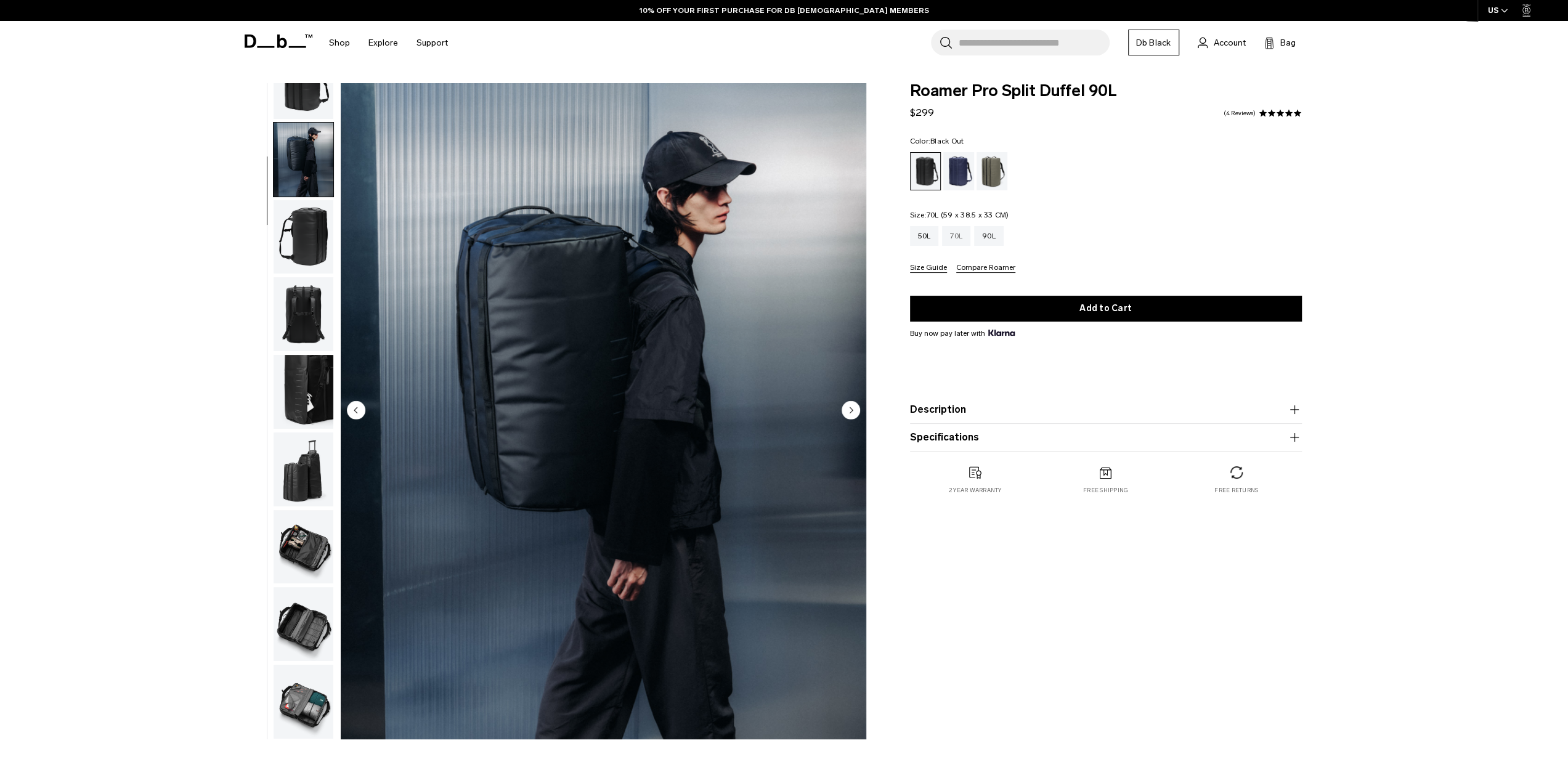
click at [964, 239] on div "70L" at bounding box center [956, 236] width 29 height 20
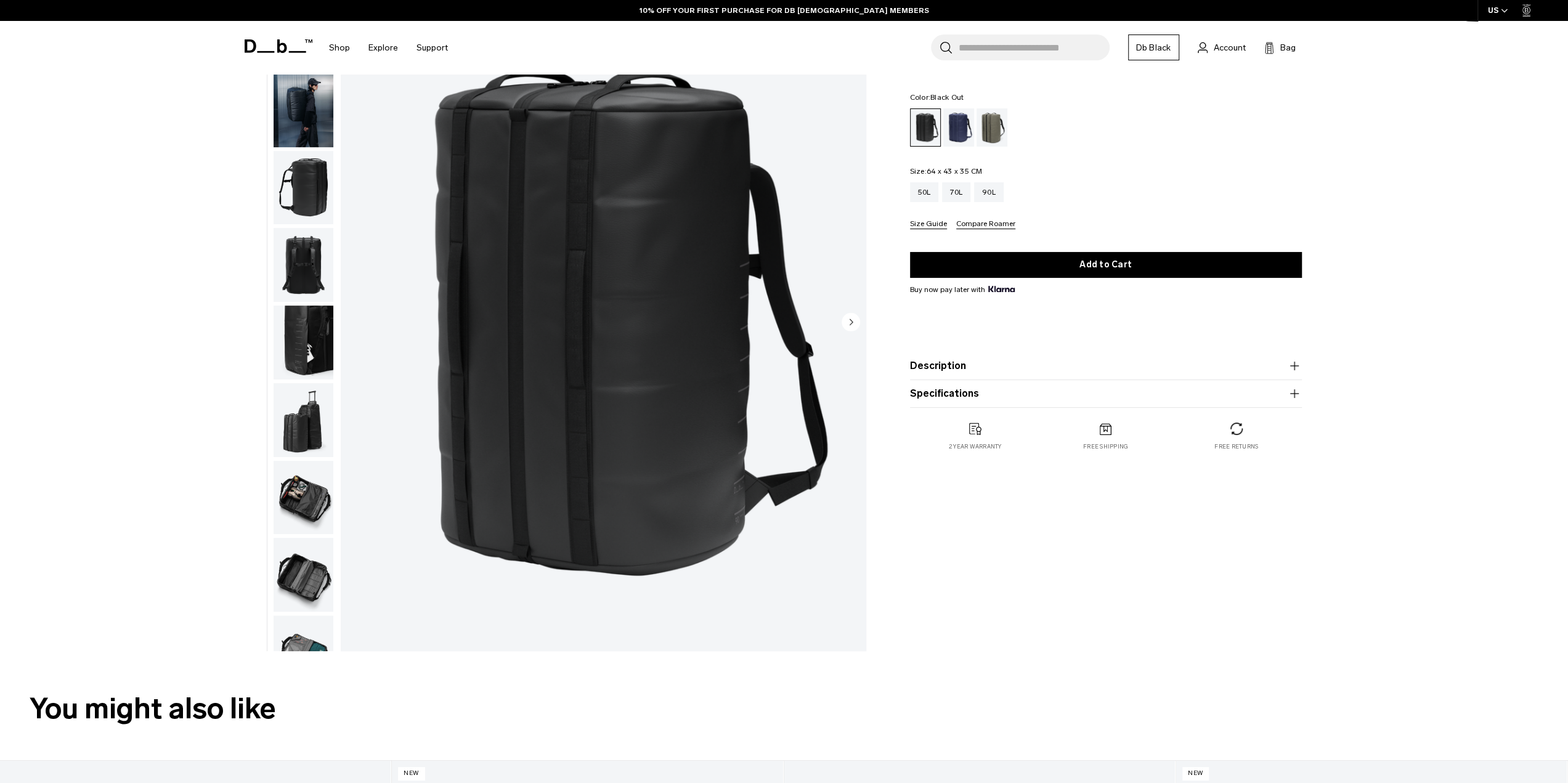
scroll to position [62, 0]
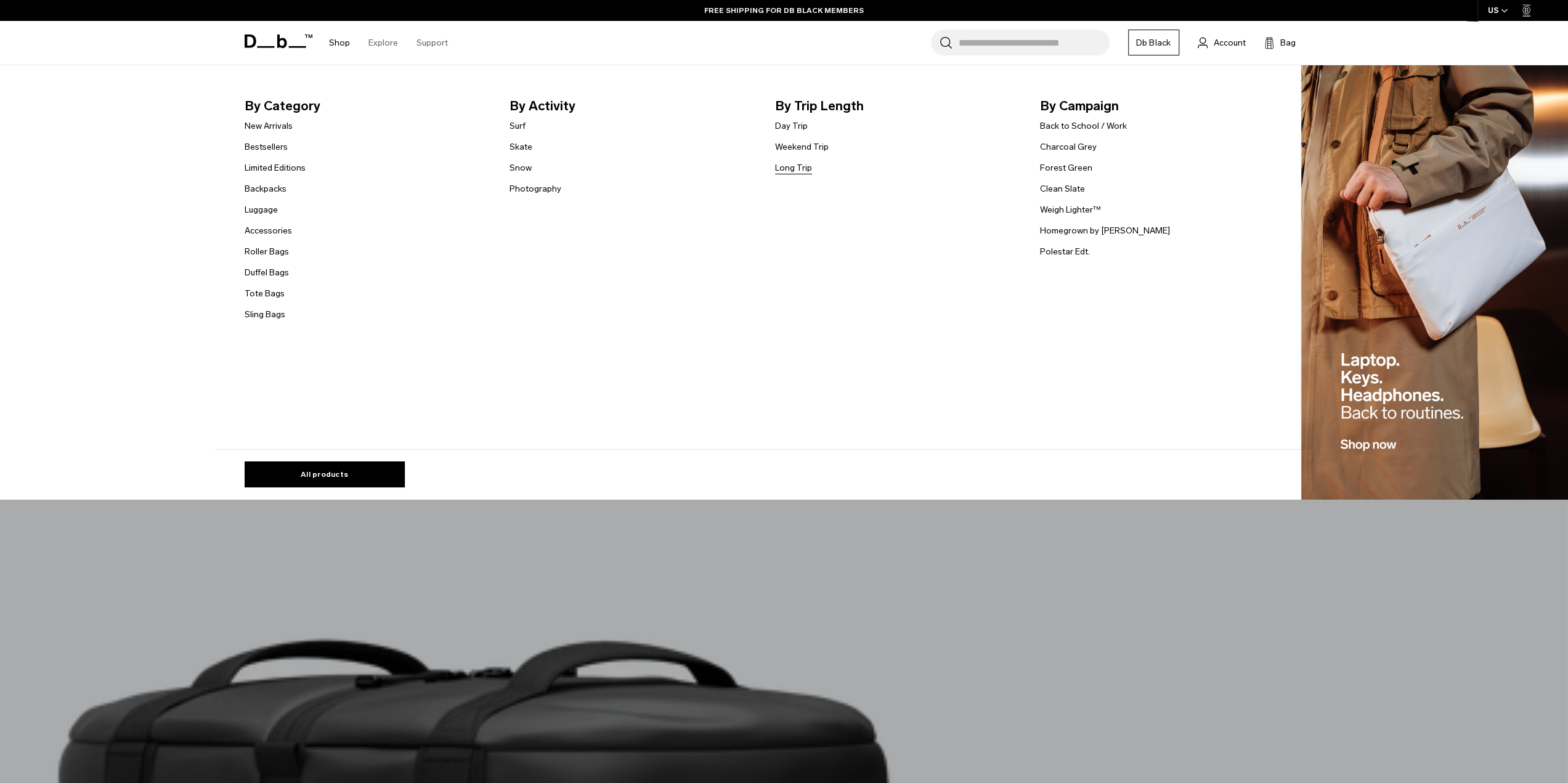
click at [783, 166] on link "Long Trip" at bounding box center [794, 168] width 37 height 13
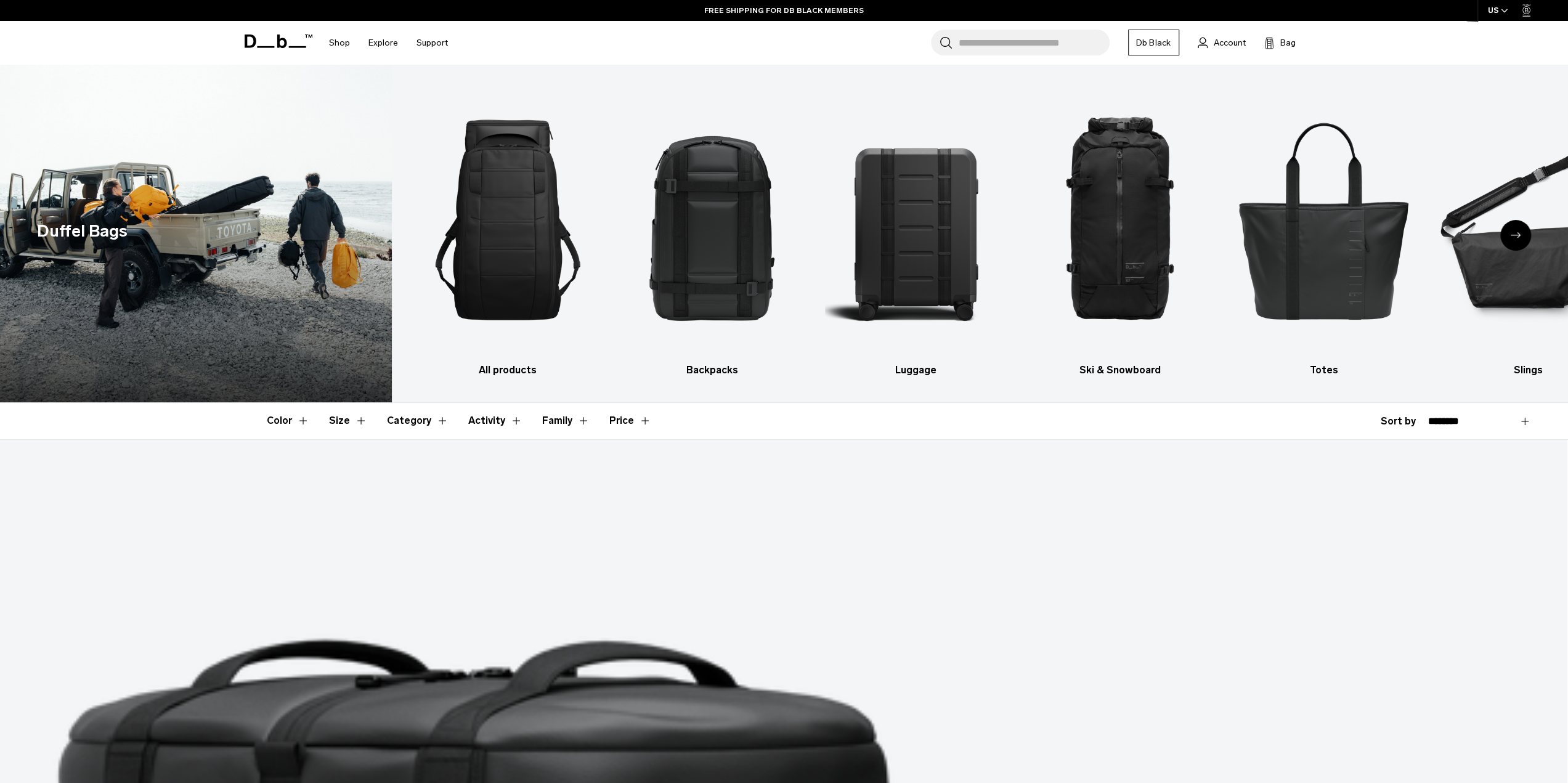
scroll to position [247, 0]
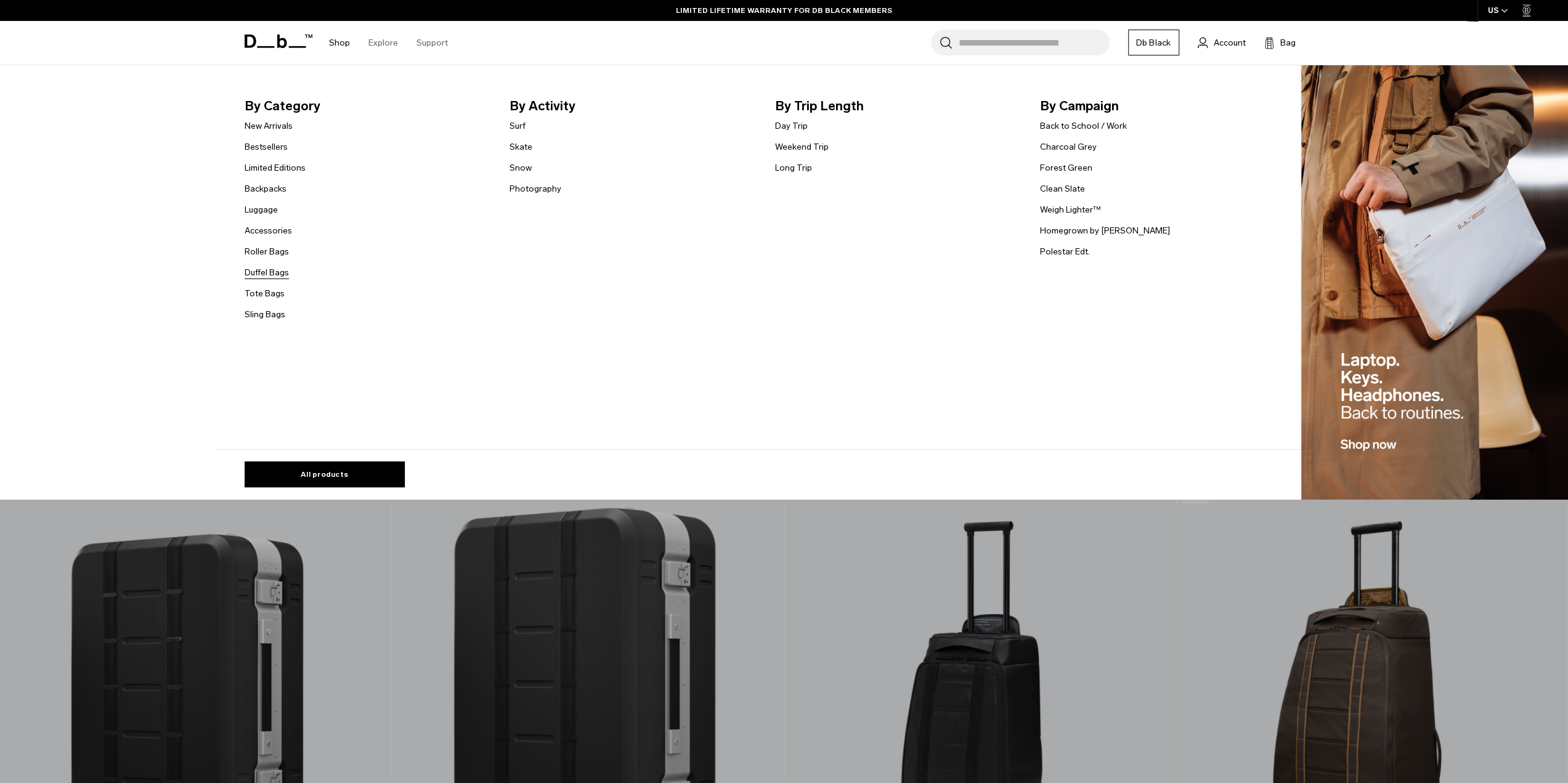
click at [273, 271] on link "Duffel Bags" at bounding box center [267, 272] width 44 height 13
click at [265, 271] on link "Duffel Bags" at bounding box center [267, 272] width 44 height 13
click at [265, 274] on link "Duffel Bags" at bounding box center [267, 272] width 44 height 13
click at [263, 272] on link "Duffel Bags" at bounding box center [267, 272] width 44 height 13
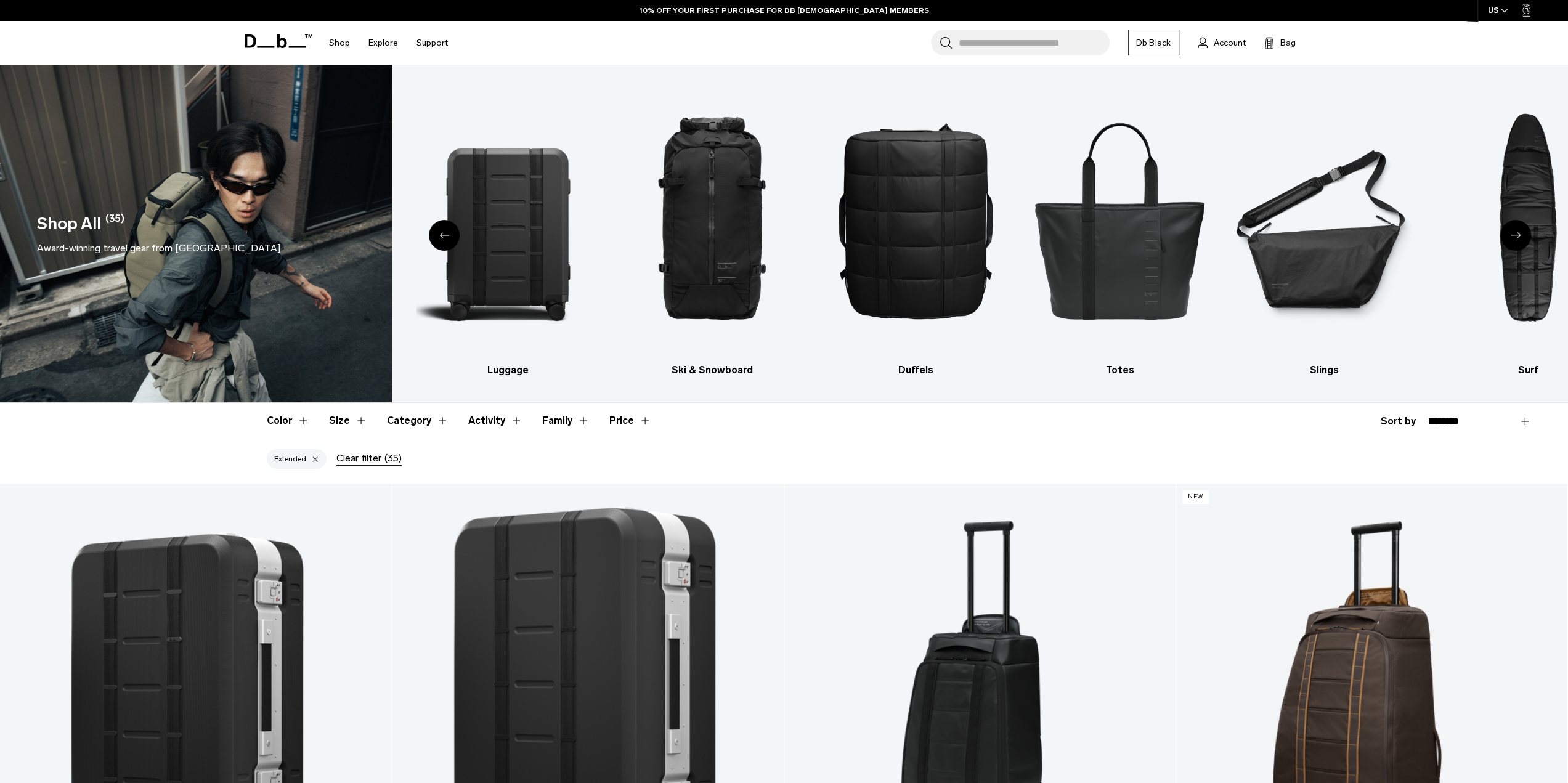
click at [277, 42] on icon at bounding box center [281, 41] width 10 height 13
click at [909, 251] on img "4 / 10" at bounding box center [915, 219] width 182 height 273
